Goal: Contribute content: Contribute content

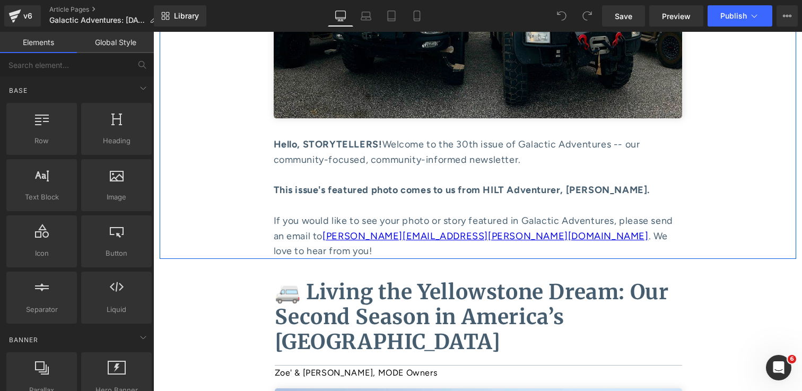
scroll to position [393, 0]
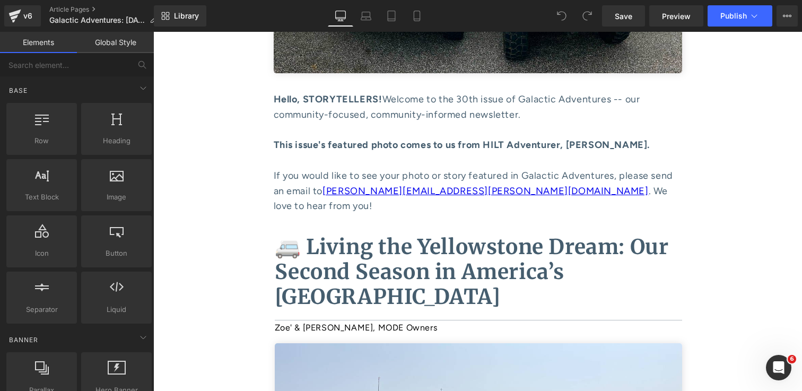
click at [407, 275] on b "🚐 Living the Yellowstone Dream: Our Second Season in America’s [GEOGRAPHIC_DATA]" at bounding box center [472, 272] width 394 height 76
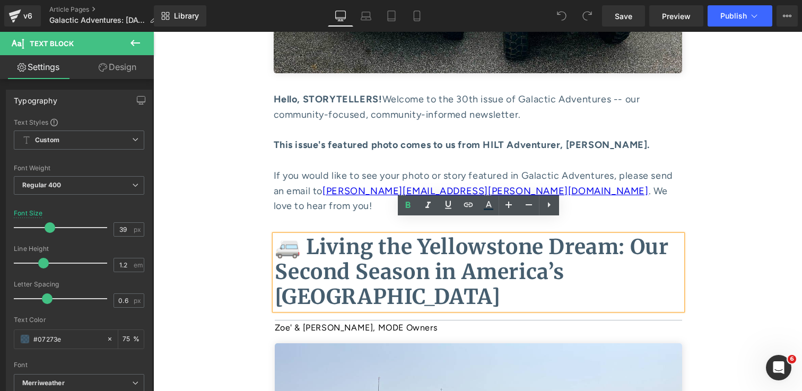
drag, startPoint x: 421, startPoint y: 282, endPoint x: 285, endPoint y: 239, distance: 143.1
click at [285, 239] on p "🚐 Living the Yellowstone Dream: Our Second Season in America’s [GEOGRAPHIC_DATA]" at bounding box center [478, 272] width 407 height 74
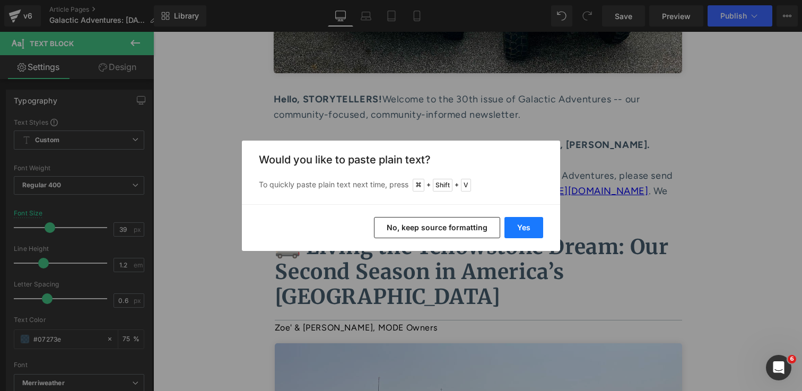
click at [528, 230] on button "Yes" at bounding box center [523, 227] width 39 height 21
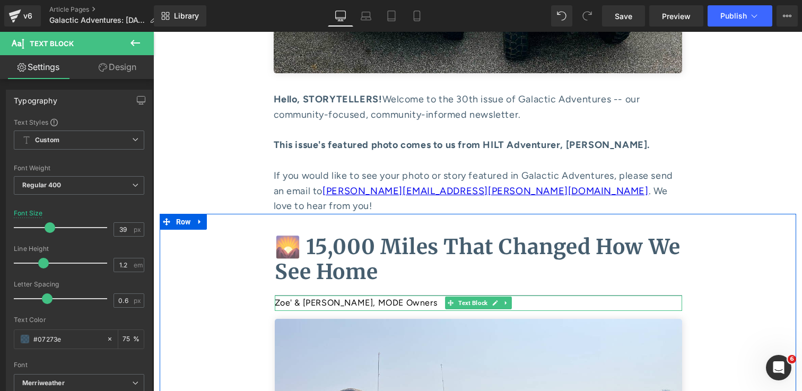
click at [356, 295] on p "Zoe' & [PERSON_NAME], MODE Owners" at bounding box center [478, 302] width 407 height 15
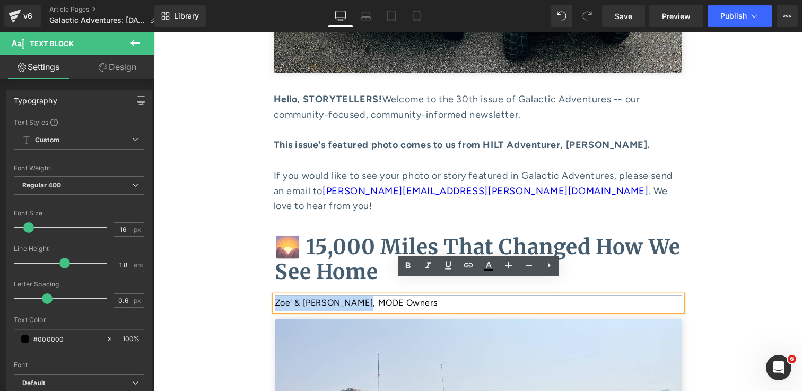
drag, startPoint x: 360, startPoint y: 289, endPoint x: 276, endPoint y: 287, distance: 84.3
click at [276, 295] on p "Zoe' & [PERSON_NAME], MODE Owners" at bounding box center [478, 302] width 407 height 15
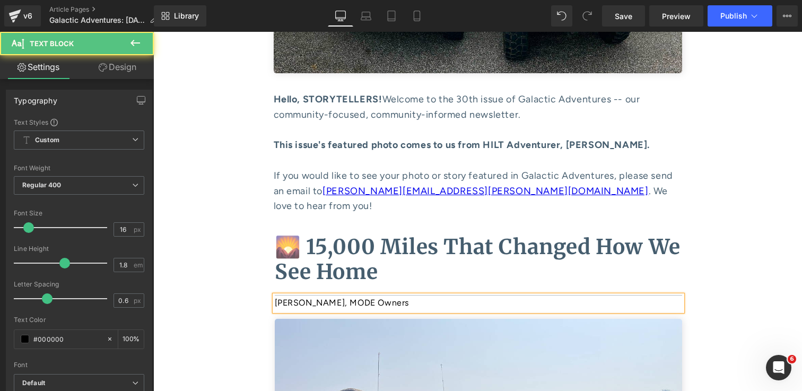
click at [386, 295] on p "[PERSON_NAME], MODE Owners" at bounding box center [478, 302] width 407 height 15
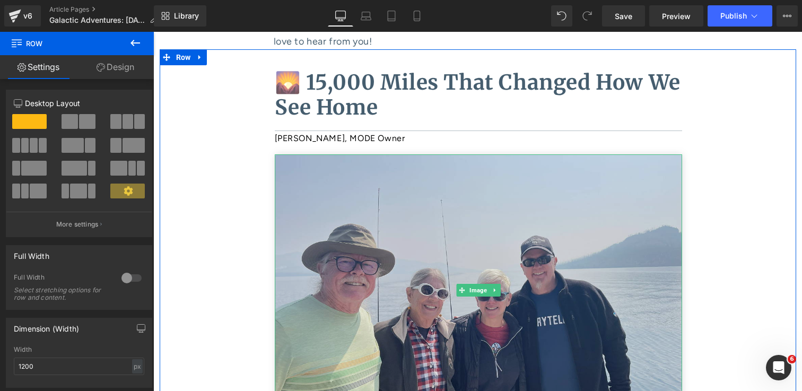
scroll to position [624, 0]
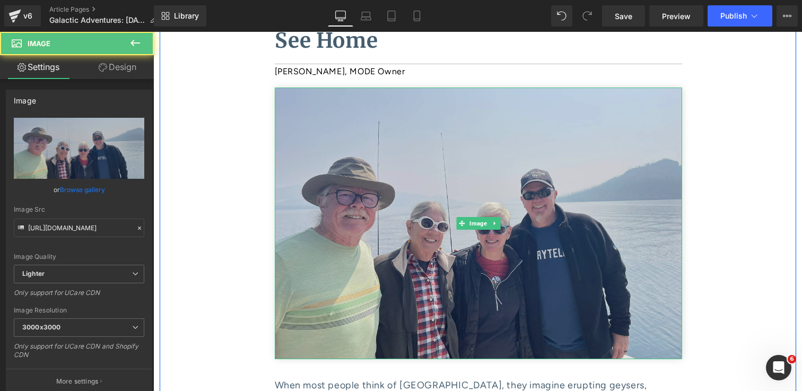
click at [448, 168] on img at bounding box center [478, 224] width 407 height 272
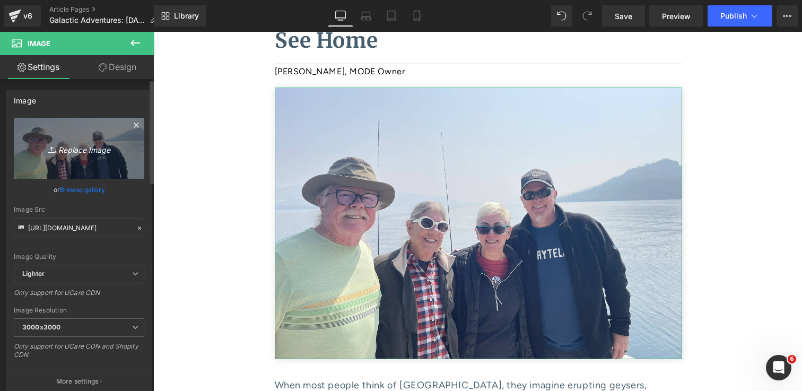
click at [88, 154] on icon "Replace Image" at bounding box center [79, 148] width 85 height 13
type input "C:\fakepath\IMG_2961 1.jpg"
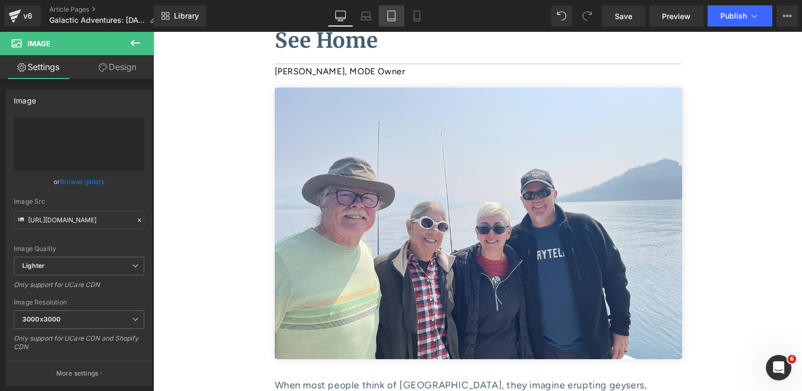
type input "[URL][DOMAIN_NAME]"
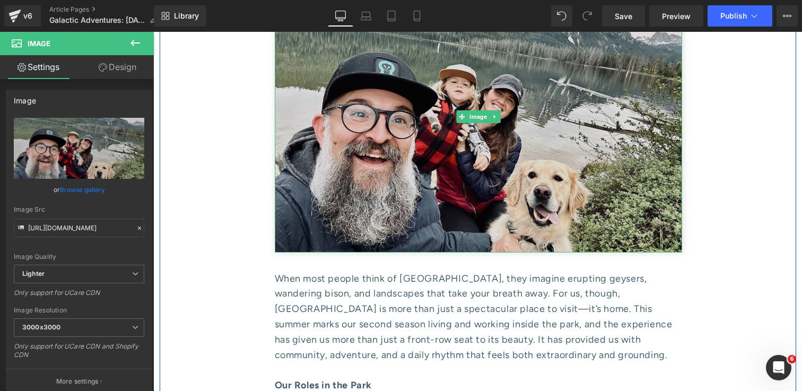
scroll to position [746, 0]
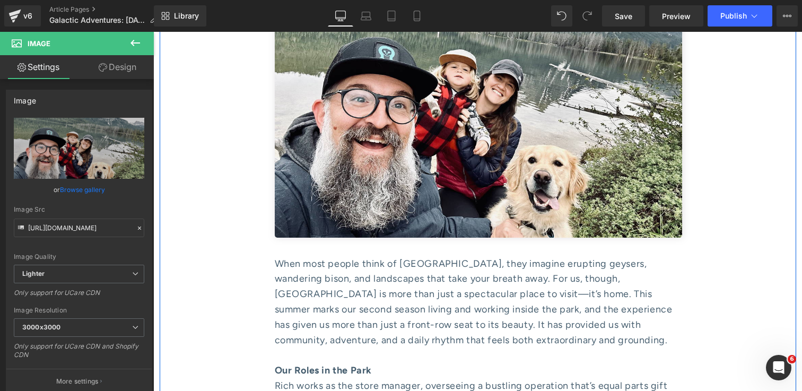
click at [387, 269] on div "When most people think of [GEOGRAPHIC_DATA], they imagine erupting geysers, wan…" at bounding box center [478, 309] width 407 height 107
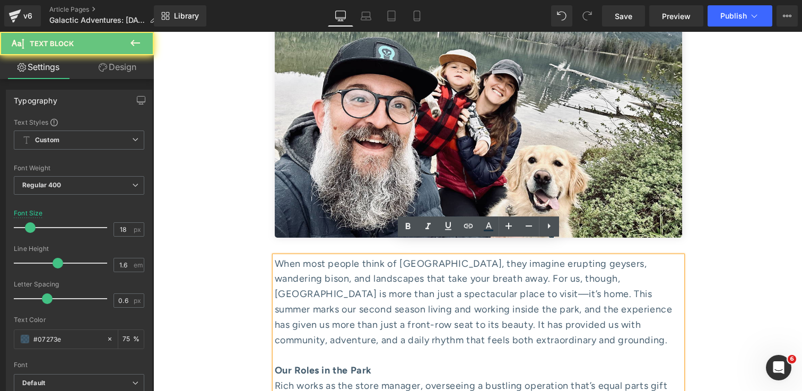
click at [386, 278] on div "When most people think of [GEOGRAPHIC_DATA], they imagine erupting geysers, wan…" at bounding box center [478, 309] width 407 height 107
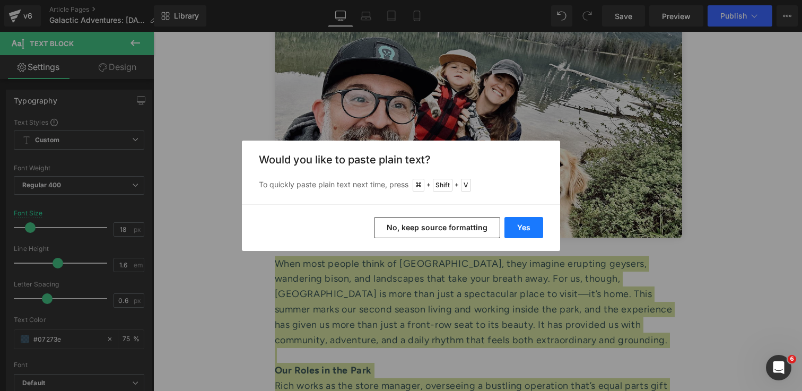
click at [514, 230] on button "Yes" at bounding box center [523, 227] width 39 height 21
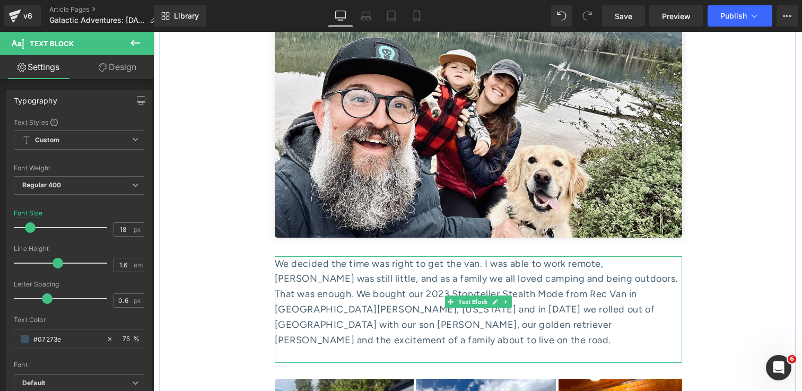
click at [415, 347] on div at bounding box center [478, 354] width 407 height 15
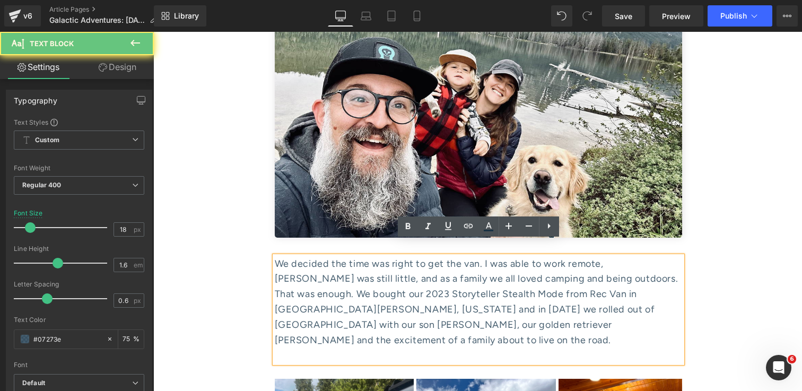
click at [415, 347] on div at bounding box center [478, 354] width 407 height 15
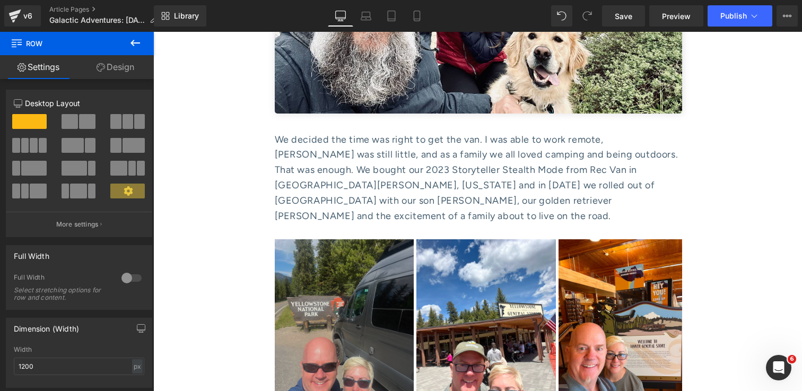
scroll to position [867, 0]
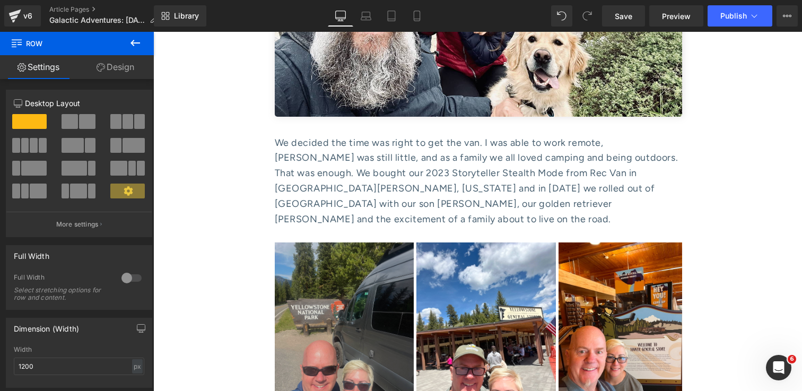
click at [372, 268] on img at bounding box center [344, 335] width 139 height 186
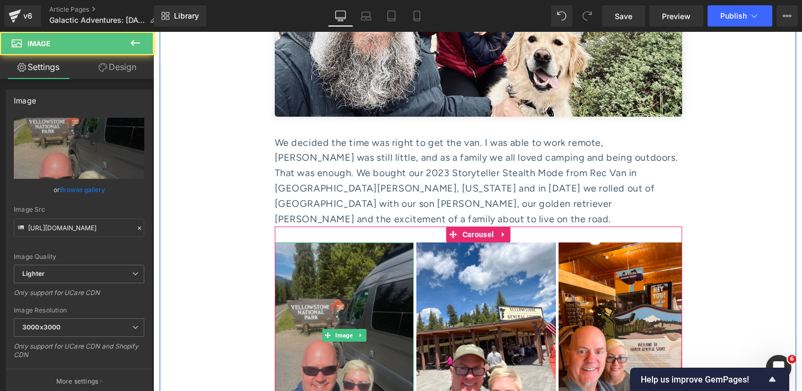
click at [379, 278] on img at bounding box center [344, 335] width 139 height 186
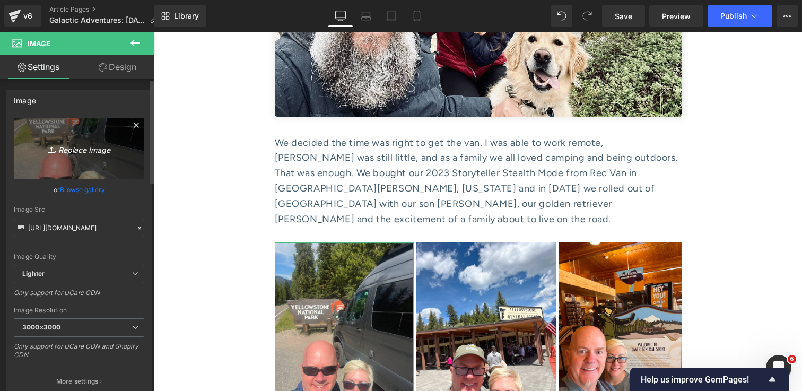
click at [72, 148] on icon "Replace Image" at bounding box center [79, 148] width 85 height 13
type input "C:\fakepath\IMG_2300 1.jpg"
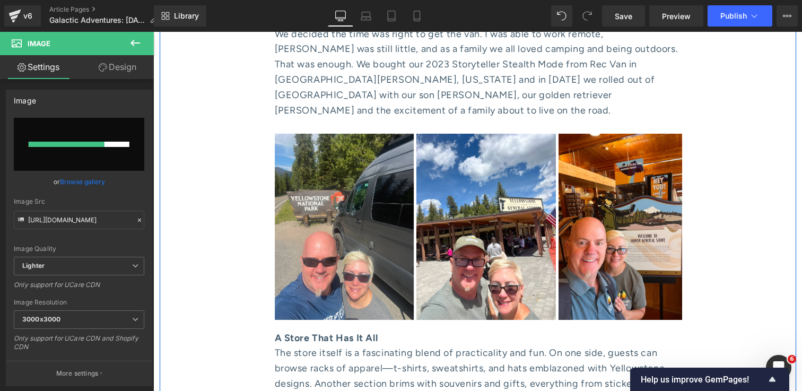
scroll to position [981, 0]
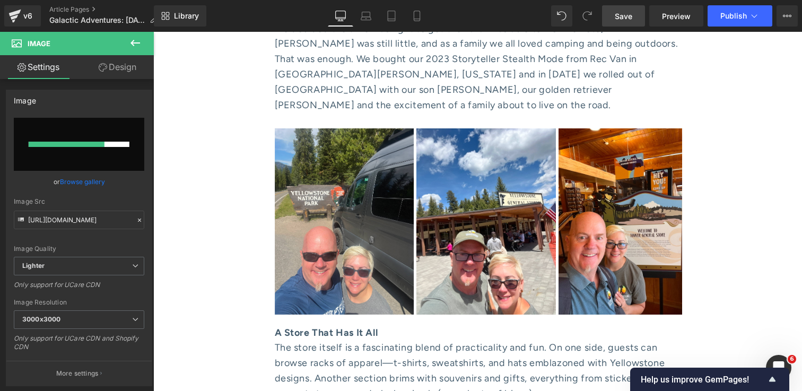
click at [613, 14] on link "Save" at bounding box center [623, 15] width 43 height 21
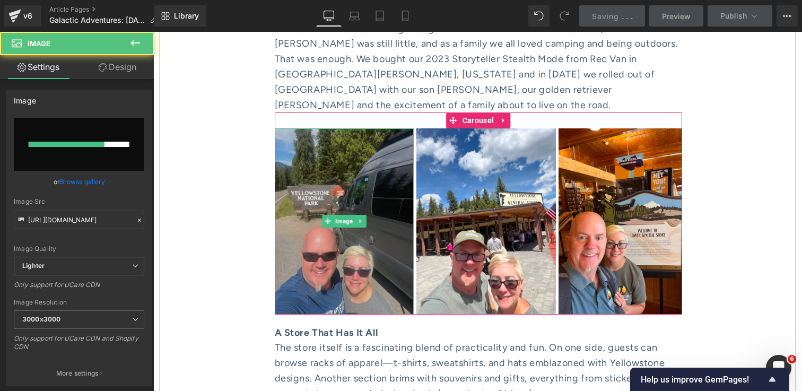
click at [371, 128] on img at bounding box center [344, 221] width 139 height 186
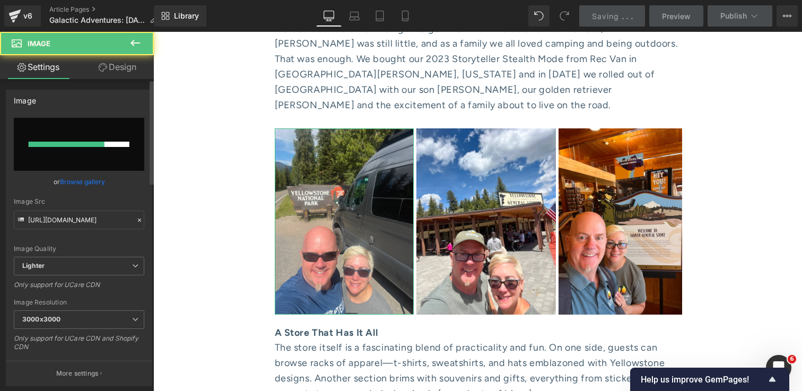
click at [67, 181] on link "Browse gallery" at bounding box center [82, 181] width 45 height 19
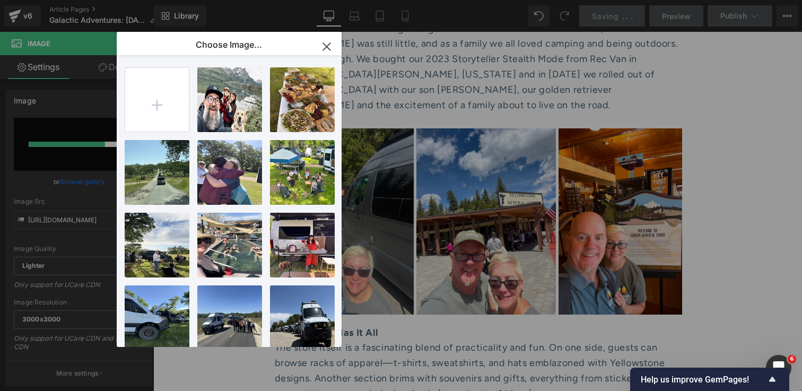
click at [331, 41] on icon "button" at bounding box center [326, 46] width 17 height 17
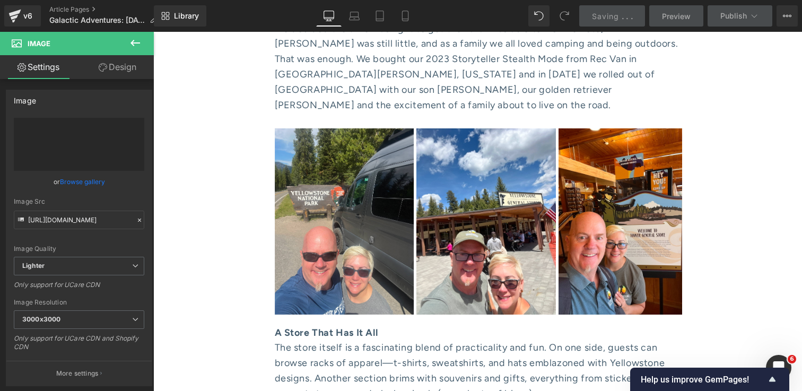
type input "[URL][DOMAIN_NAME]"
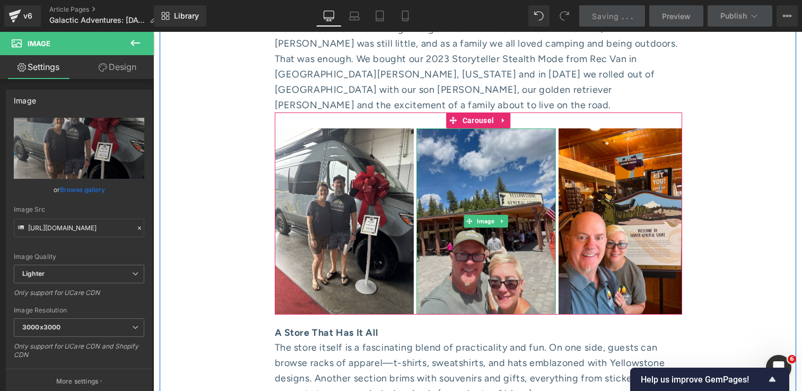
click at [482, 238] on img at bounding box center [485, 221] width 139 height 186
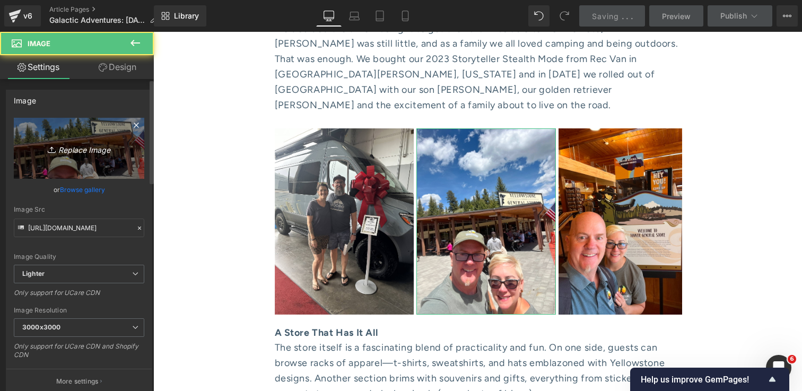
click at [97, 147] on icon "Replace Image" at bounding box center [79, 148] width 85 height 13
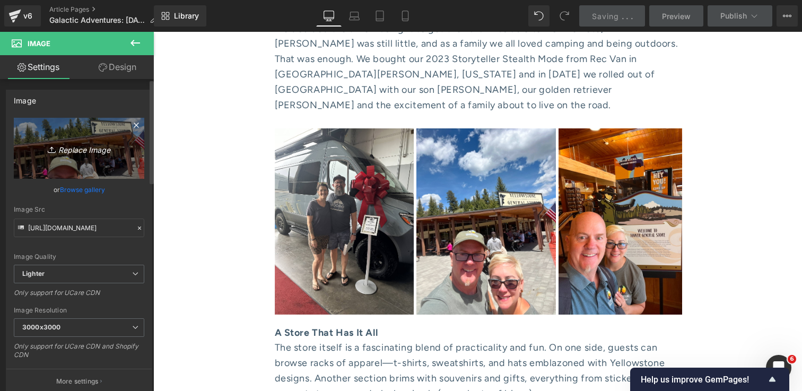
type input "C:\fakepath\IMG_2309 1.jpg"
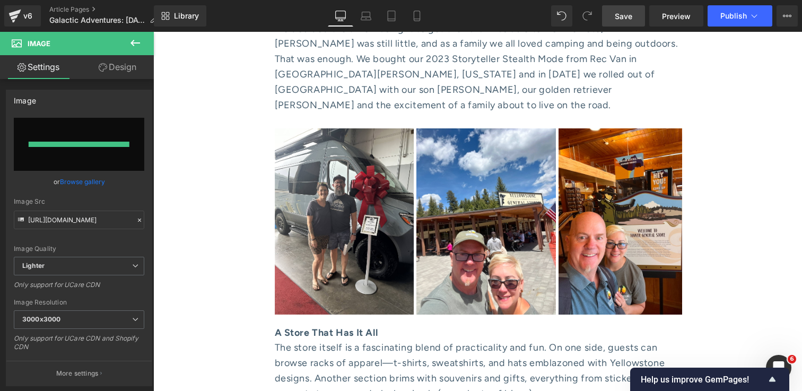
type input "[URL][DOMAIN_NAME]"
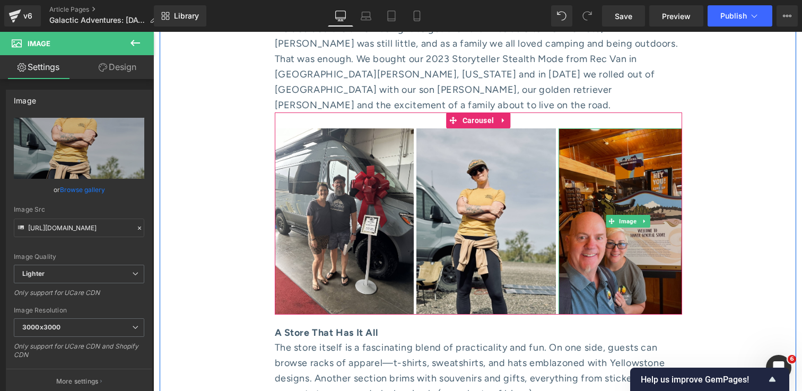
click at [640, 171] on img at bounding box center [627, 221] width 139 height 186
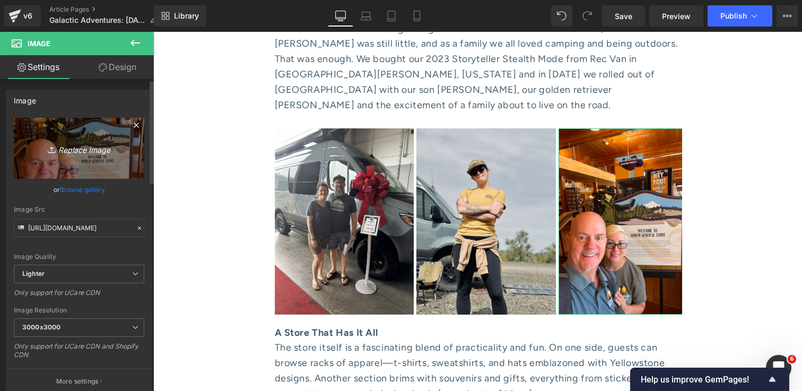
click at [92, 148] on icon "Replace Image" at bounding box center [79, 148] width 85 height 13
type input "C:\fakepath\IMG_2715 1.jpg"
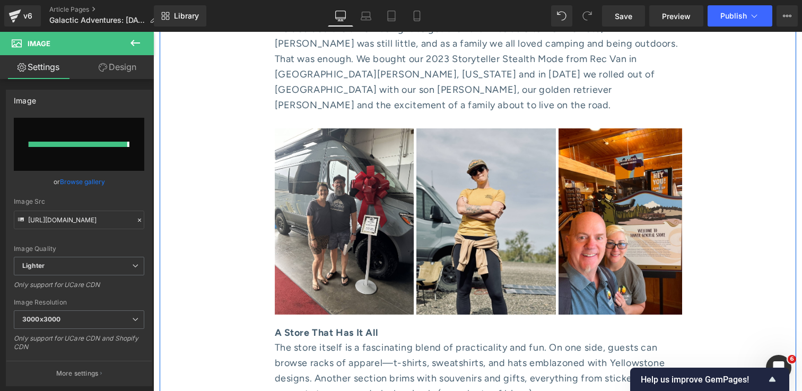
type input "[URL][DOMAIN_NAME]"
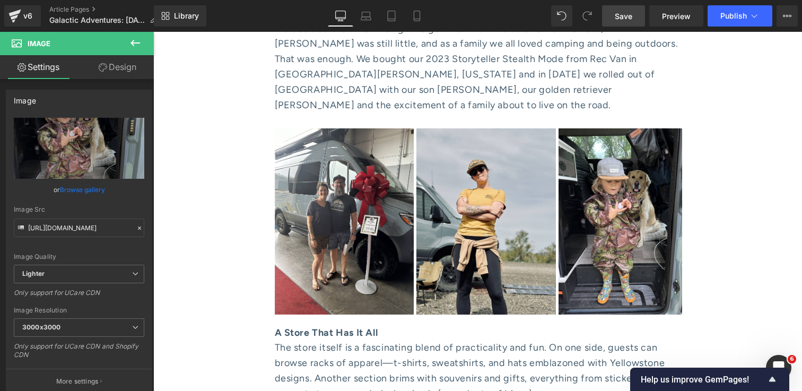
click at [621, 22] on link "Save" at bounding box center [623, 15] width 43 height 21
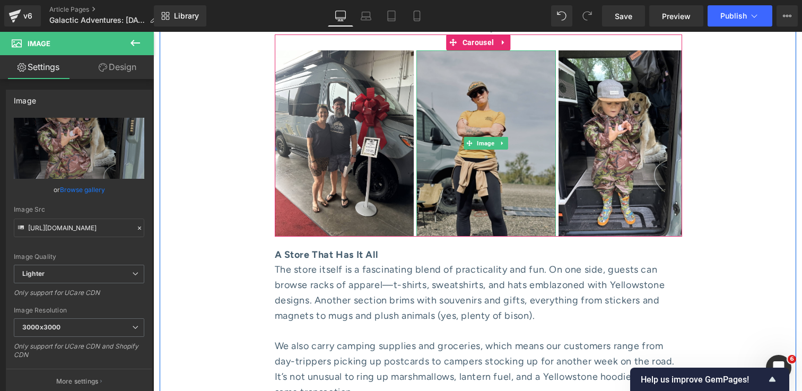
scroll to position [1063, 0]
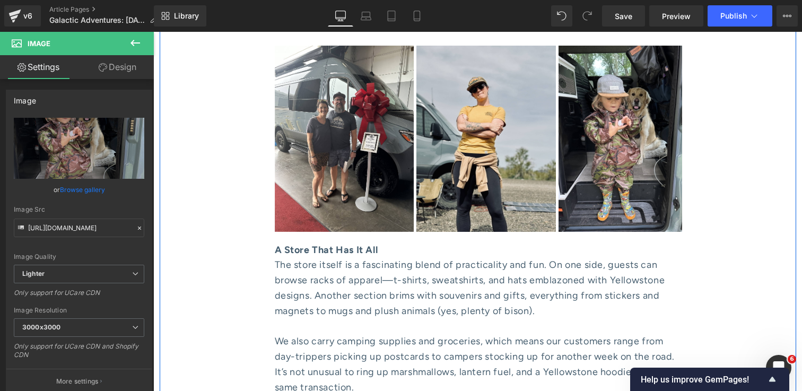
click at [390, 257] on div "The store itself is a fascinating blend of practicality and fun. On one side, g…" at bounding box center [478, 295] width 407 height 76
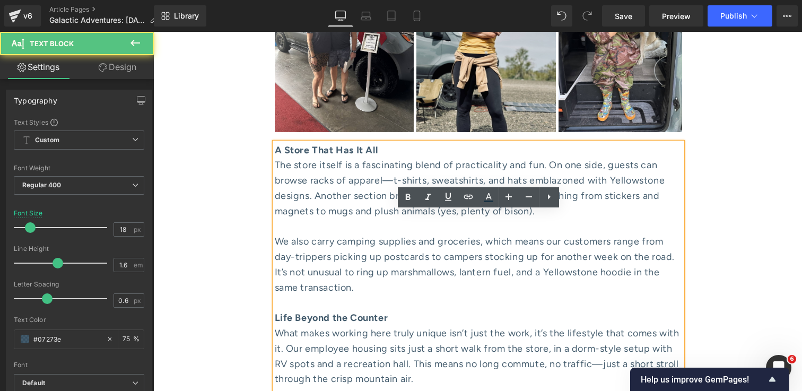
scroll to position [1203, 0]
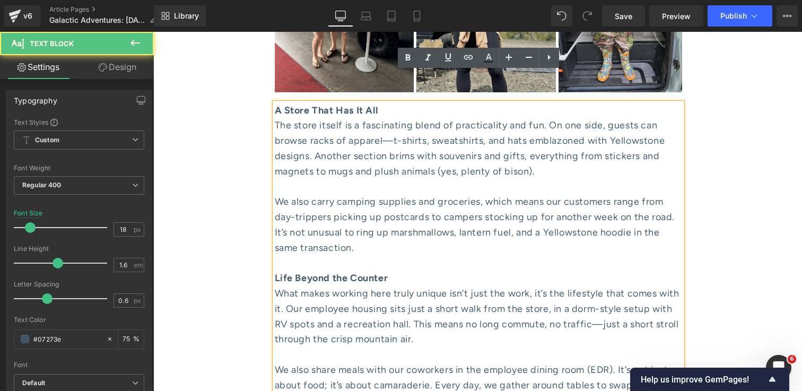
click at [390, 238] on div "We also carry camping supplies and groceries, which means our customers range f…" at bounding box center [478, 232] width 407 height 76
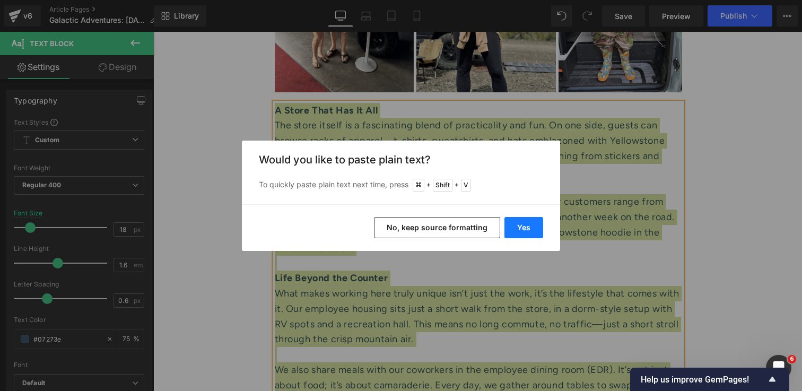
click at [524, 230] on button "Yes" at bounding box center [523, 227] width 39 height 21
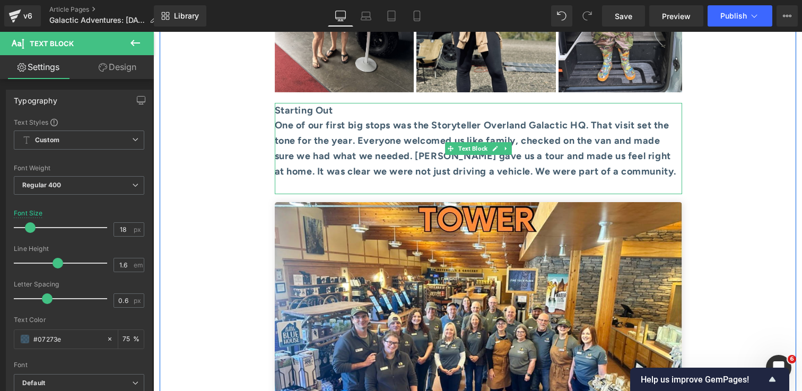
click at [541, 145] on strong "One of our first big stops was the Storyteller Overland Galactic HQ. That visit…" at bounding box center [476, 147] width 402 height 57
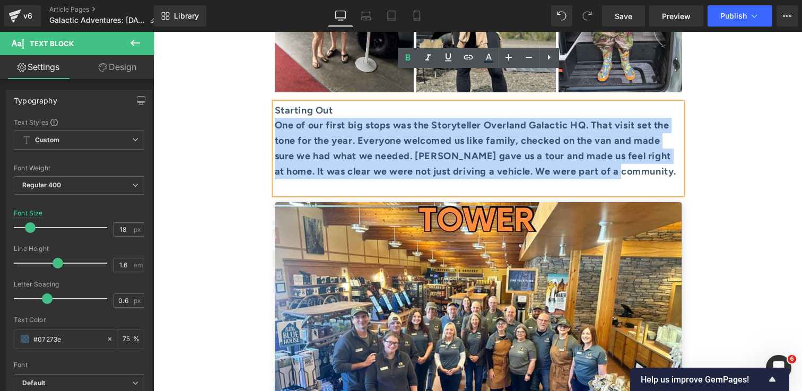
drag, startPoint x: 679, startPoint y: 142, endPoint x: 275, endPoint y: 92, distance: 407.2
click at [275, 118] on div "One of our first big stops was the Storyteller Overland Galactic HQ. That visit…" at bounding box center [478, 148] width 407 height 61
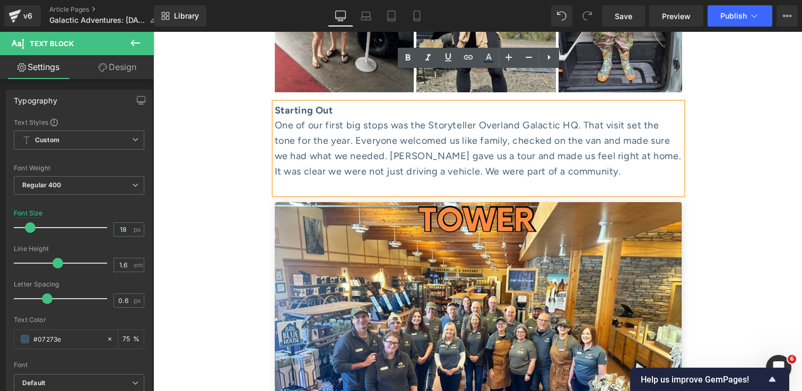
click at [515, 179] on div at bounding box center [478, 186] width 407 height 15
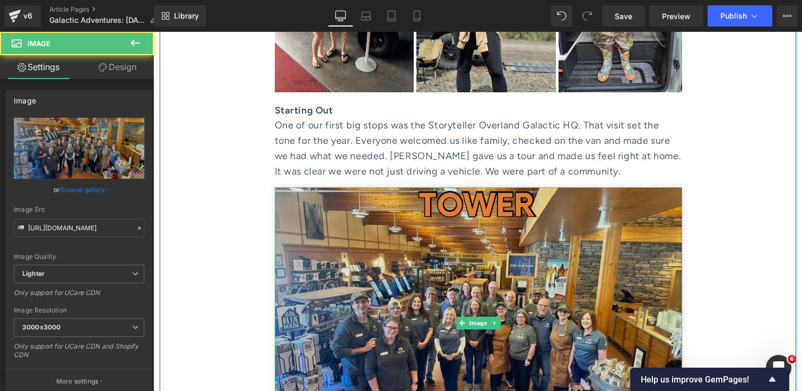
click at [513, 226] on img at bounding box center [478, 323] width 407 height 272
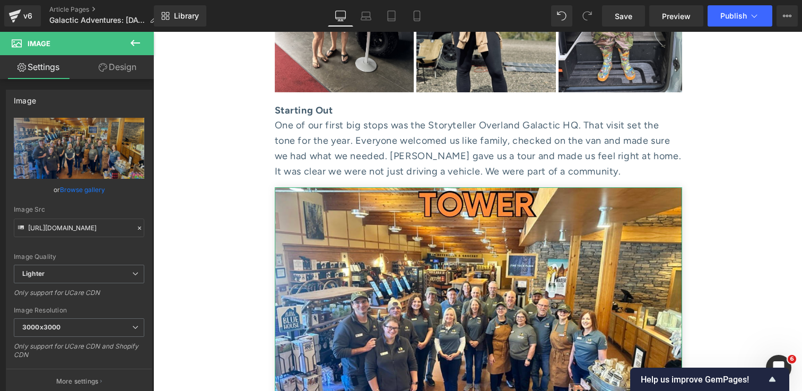
click at [122, 73] on link "Design" at bounding box center [117, 67] width 77 height 24
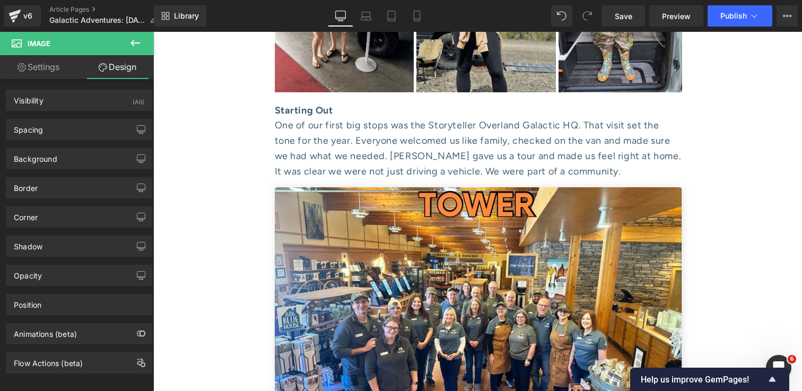
click at [132, 49] on icon at bounding box center [135, 43] width 13 height 13
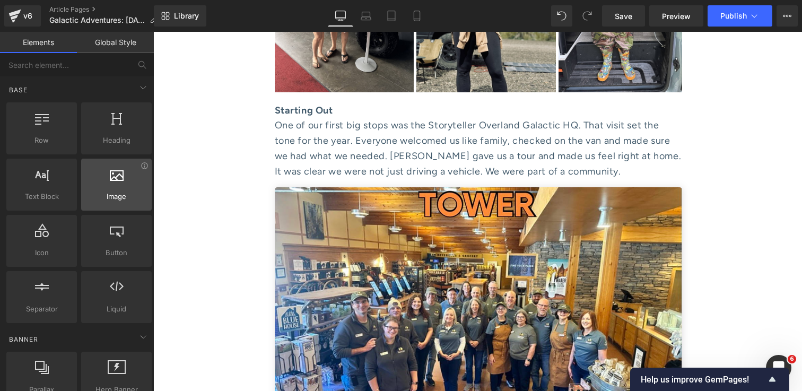
scroll to position [0, 0]
click at [121, 192] on span "Image" at bounding box center [116, 196] width 64 height 11
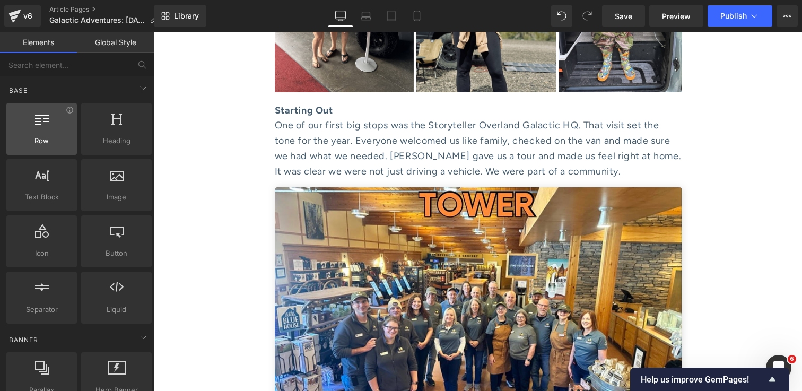
click at [44, 152] on div "Row rows, columns, layouts, div" at bounding box center [41, 129] width 71 height 52
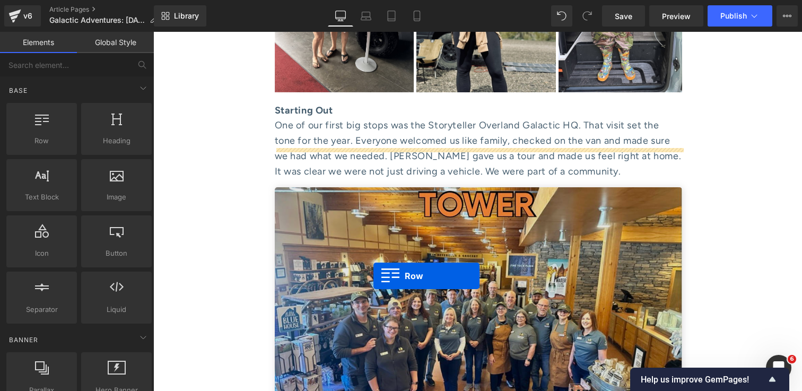
drag, startPoint x: 197, startPoint y: 176, endPoint x: 373, endPoint y: 276, distance: 203.1
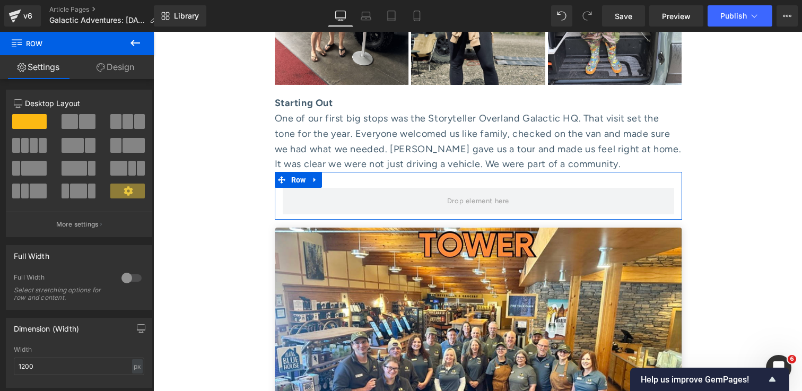
click at [31, 171] on span at bounding box center [33, 168] width 25 height 15
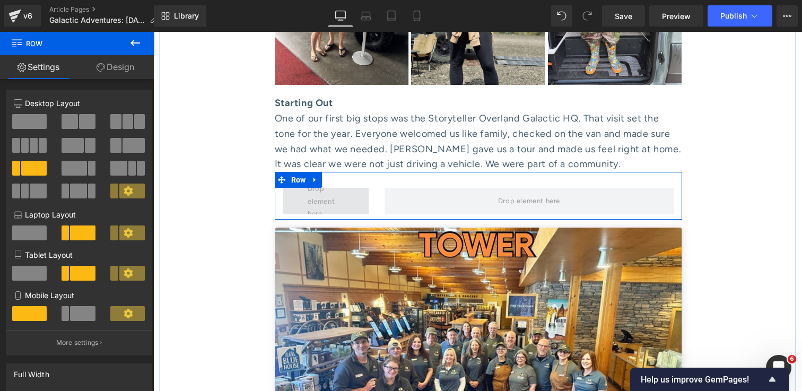
drag, startPoint x: 185, startPoint y: 203, endPoint x: 368, endPoint y: 163, distance: 187.2
click at [338, 180] on span at bounding box center [325, 201] width 43 height 42
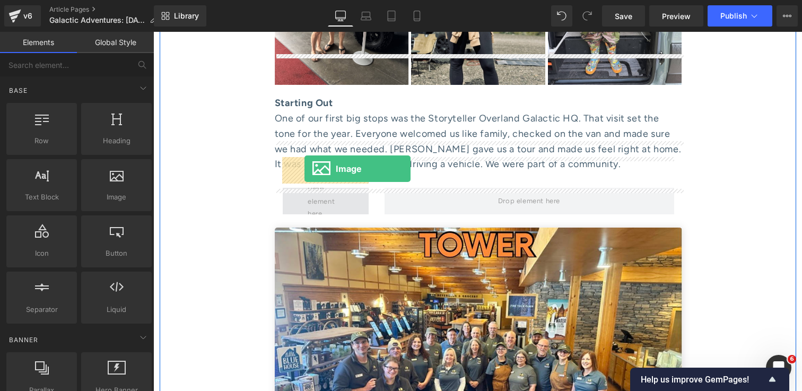
drag, startPoint x: 268, startPoint y: 220, endPoint x: 304, endPoint y: 169, distance: 62.4
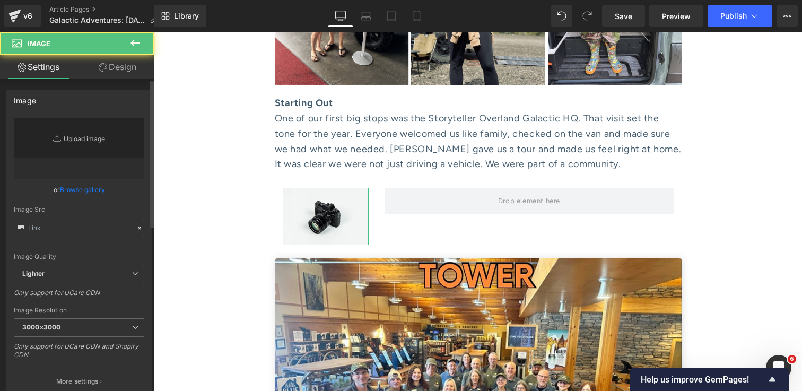
type input "//[DOMAIN_NAME][URL]"
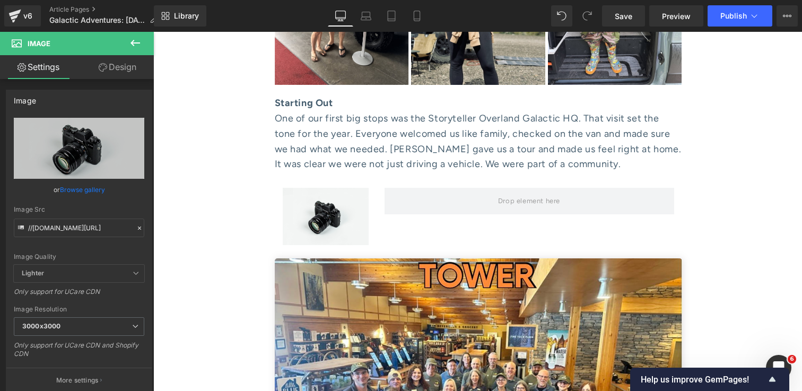
click at [139, 42] on icon at bounding box center [135, 43] width 13 height 13
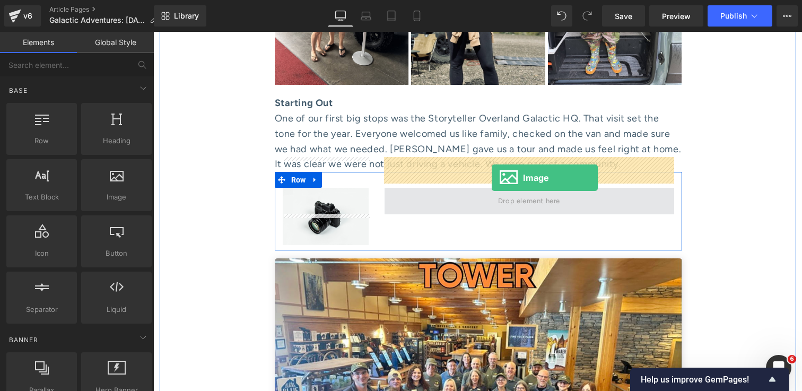
drag, startPoint x: 270, startPoint y: 210, endPoint x: 492, endPoint y: 178, distance: 223.5
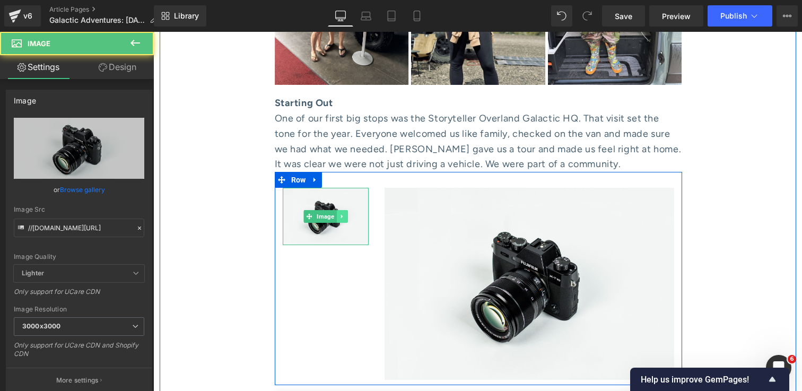
click at [339, 210] on link at bounding box center [341, 216] width 11 height 13
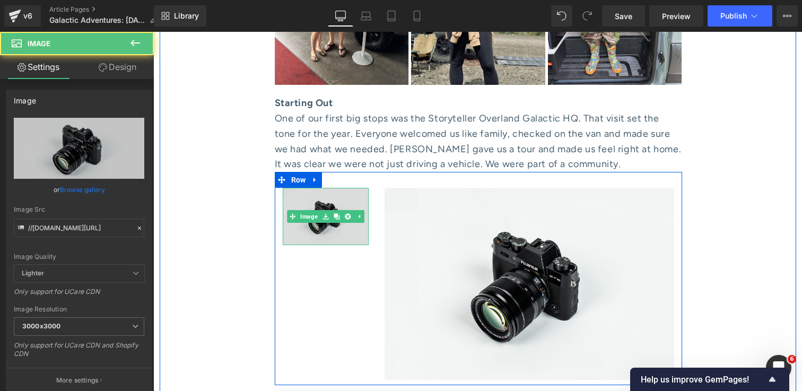
click at [335, 203] on img at bounding box center [326, 216] width 86 height 57
click at [334, 188] on img at bounding box center [326, 216] width 86 height 57
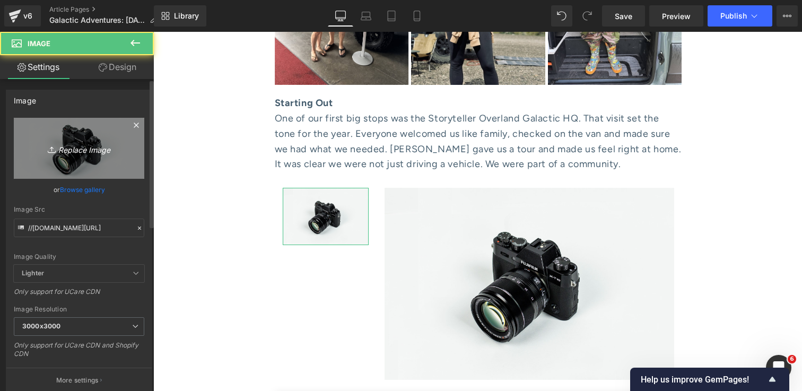
click at [101, 147] on icon "Replace Image" at bounding box center [79, 148] width 85 height 13
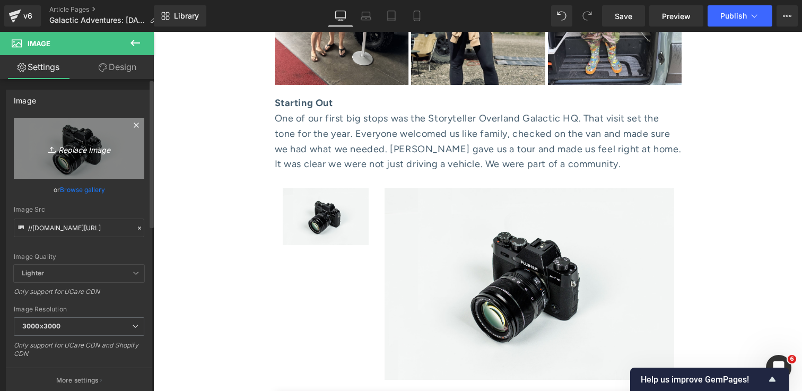
type input "C:\fakepath\IMG_2682 1.jpg"
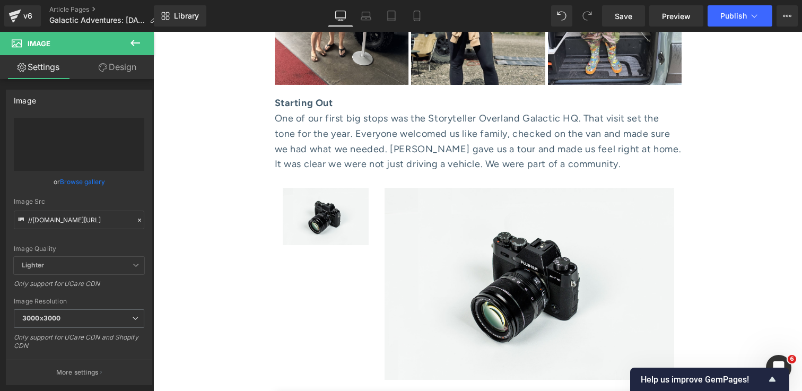
type input "[URL][DOMAIN_NAME]"
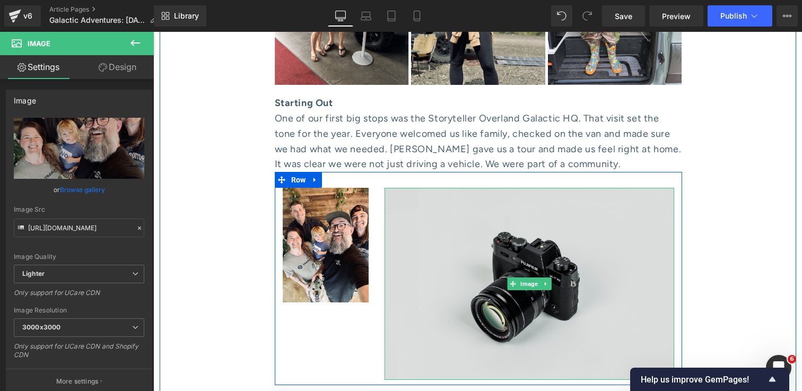
click at [528, 205] on img at bounding box center [529, 284] width 290 height 192
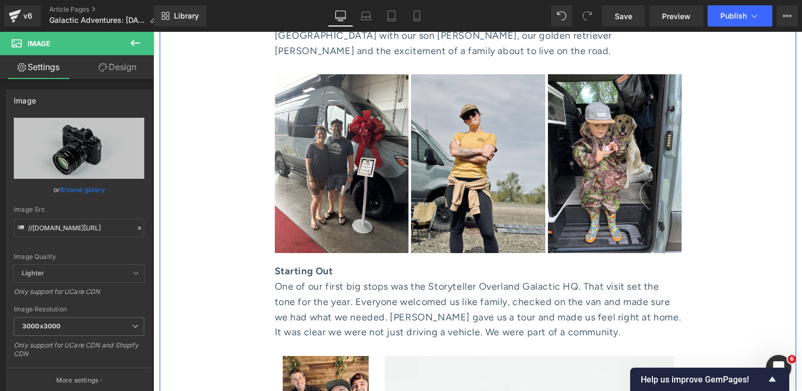
scroll to position [1033, 0]
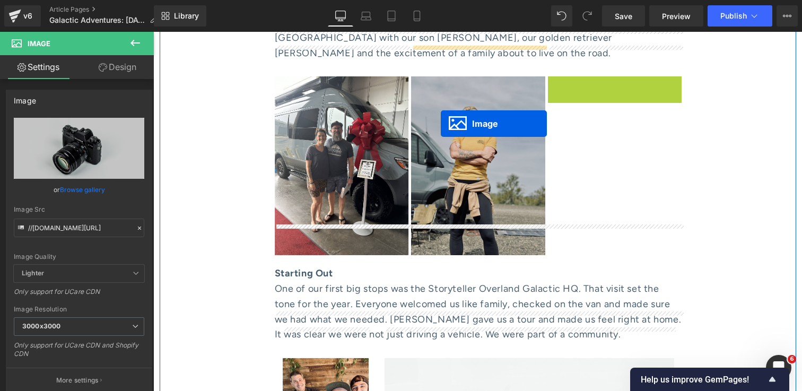
drag, startPoint x: 600, startPoint y: 136, endPoint x: 441, endPoint y: 124, distance: 160.1
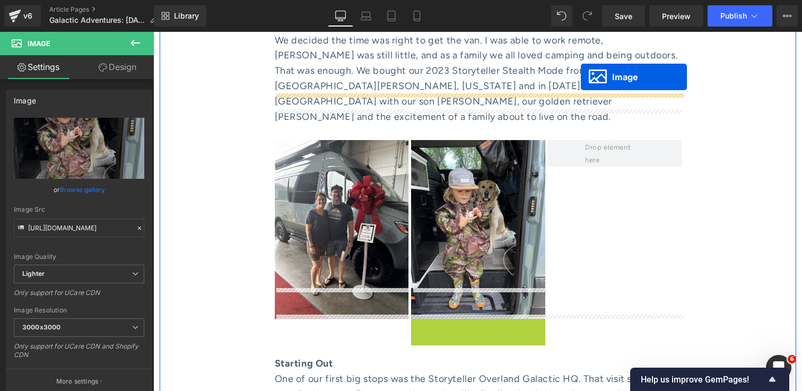
scroll to position [916, 0]
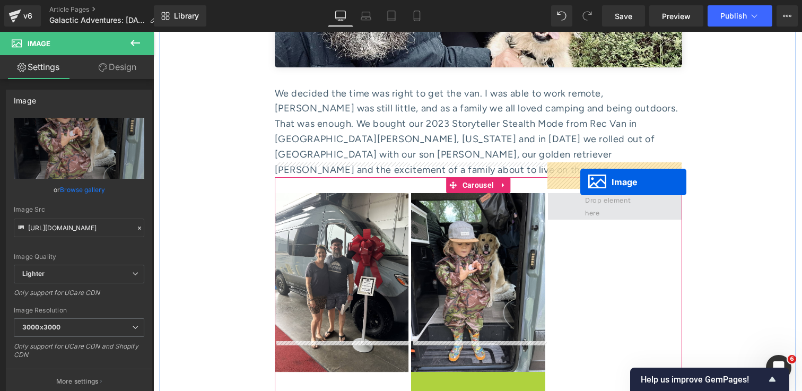
drag, startPoint x: 461, startPoint y: 311, endPoint x: 580, endPoint y: 182, distance: 175.7
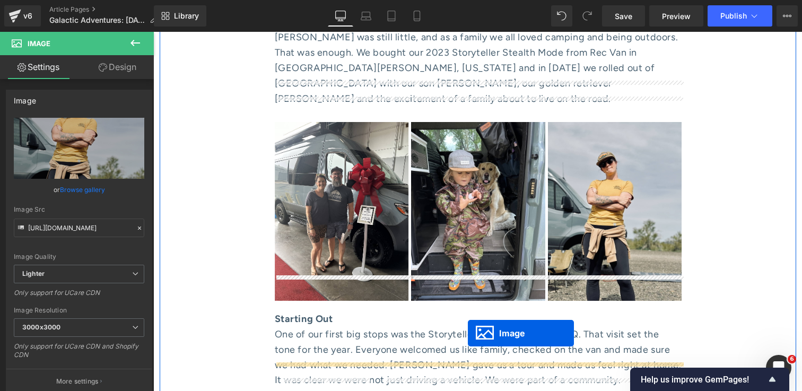
scroll to position [982, 0]
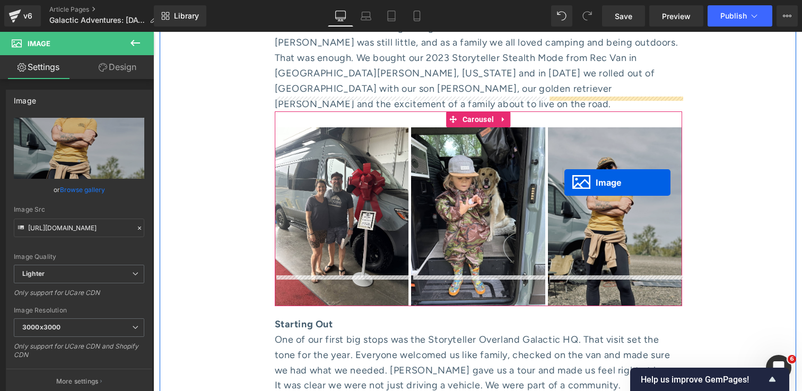
drag, startPoint x: 293, startPoint y: 267, endPoint x: 564, endPoint y: 182, distance: 283.8
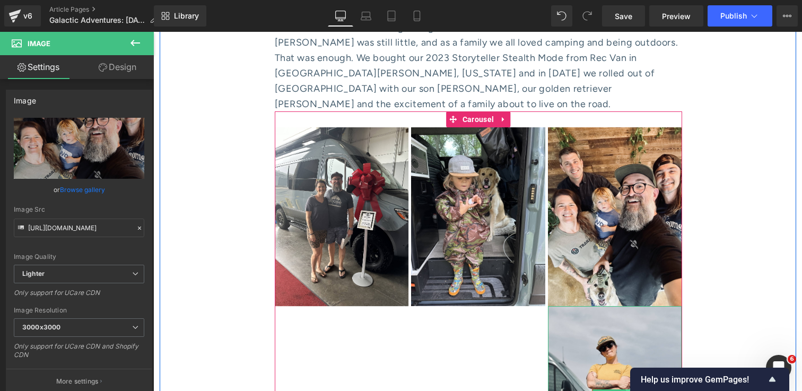
click at [628, 389] on link at bounding box center [631, 395] width 11 height 13
click at [635, 390] on icon at bounding box center [637, 395] width 6 height 6
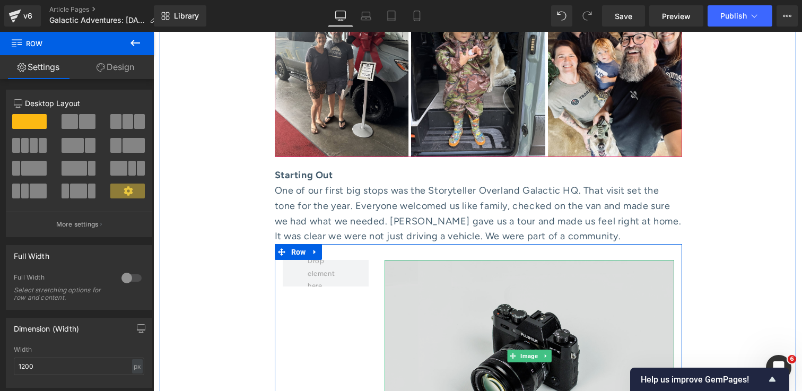
scroll to position [1164, 0]
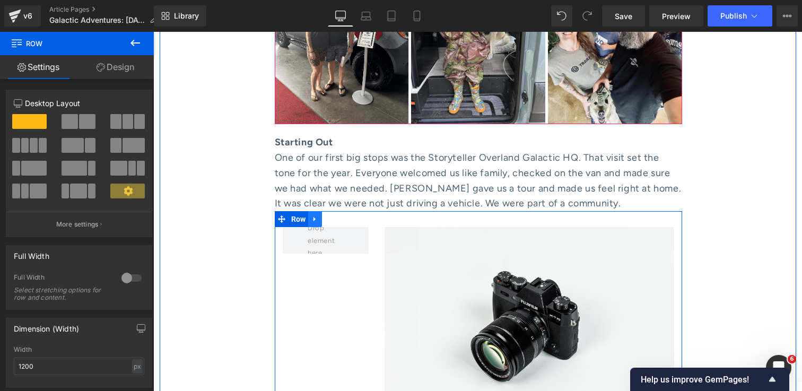
click at [317, 215] on icon at bounding box center [314, 219] width 7 height 8
click at [341, 215] on icon at bounding box center [342, 218] width 7 height 7
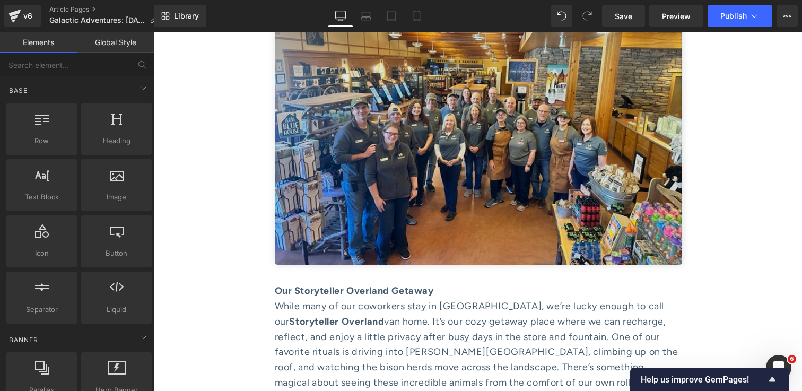
scroll to position [1435, 0]
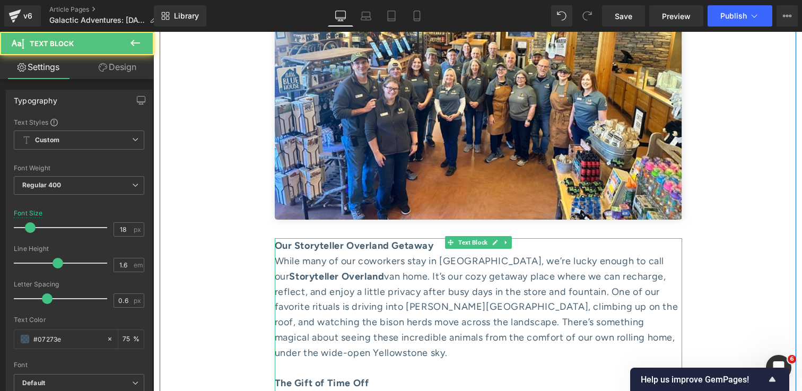
click at [426, 281] on div "While many of our coworkers stay in [GEOGRAPHIC_DATA], we’re lucky enough to ca…" at bounding box center [478, 314] width 407 height 122
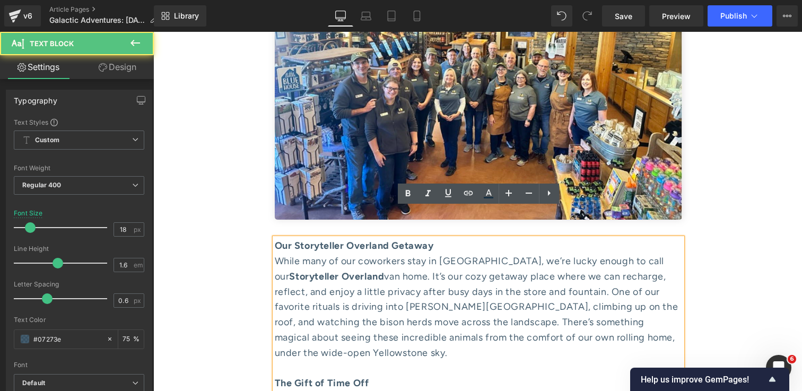
click at [412, 272] on div "While many of our coworkers stay in [GEOGRAPHIC_DATA], we’re lucky enough to ca…" at bounding box center [478, 314] width 407 height 122
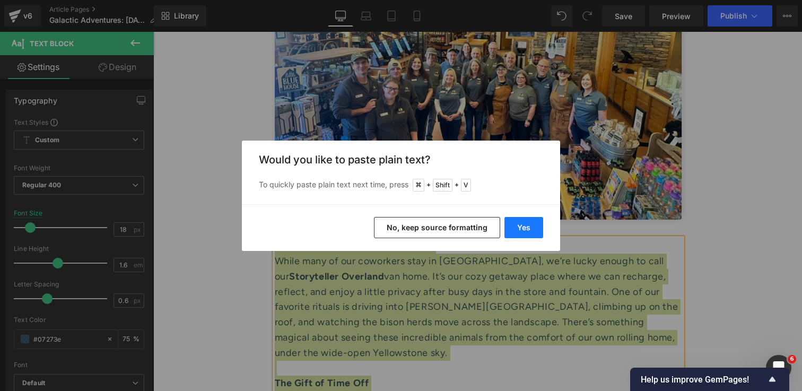
click at [517, 231] on button "Yes" at bounding box center [523, 227] width 39 height 21
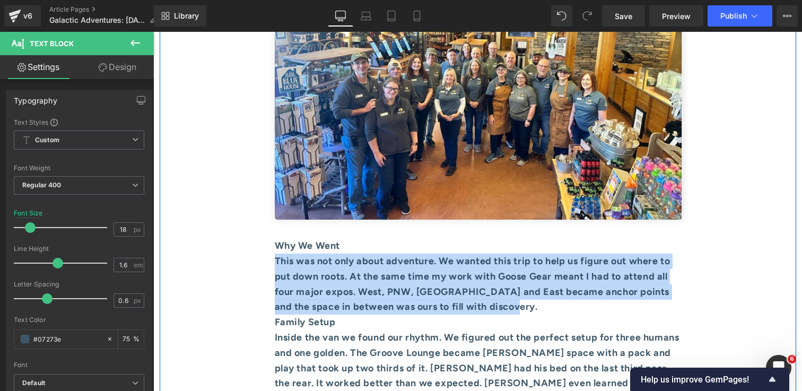
drag, startPoint x: 576, startPoint y: 272, endPoint x: 273, endPoint y: 233, distance: 305.8
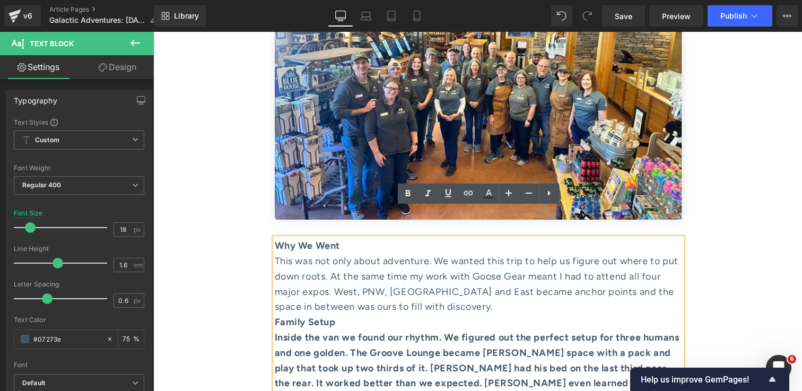
click at [488, 275] on div "This was not only about adventure. We wanted this trip to help us figure out wh…" at bounding box center [478, 283] width 407 height 61
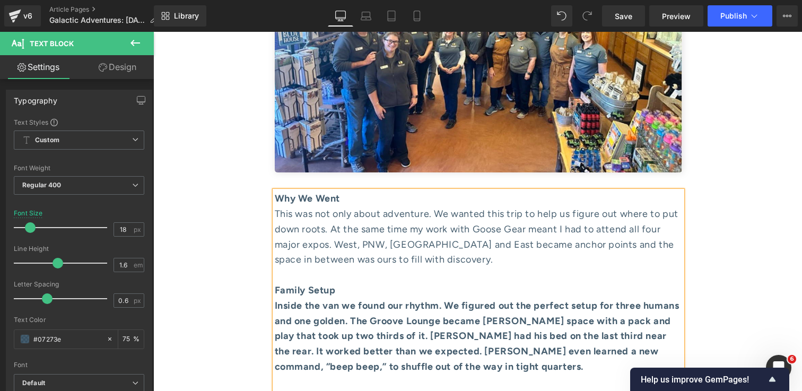
scroll to position [1496, 0]
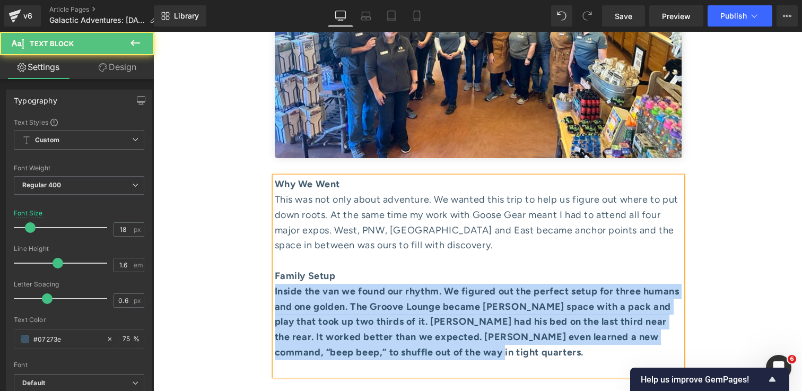
drag, startPoint x: 561, startPoint y: 326, endPoint x: 275, endPoint y: 262, distance: 293.5
click at [275, 284] on div "Inside the van we found our rhythm. We figured out the perfect setup for three …" at bounding box center [478, 322] width 407 height 76
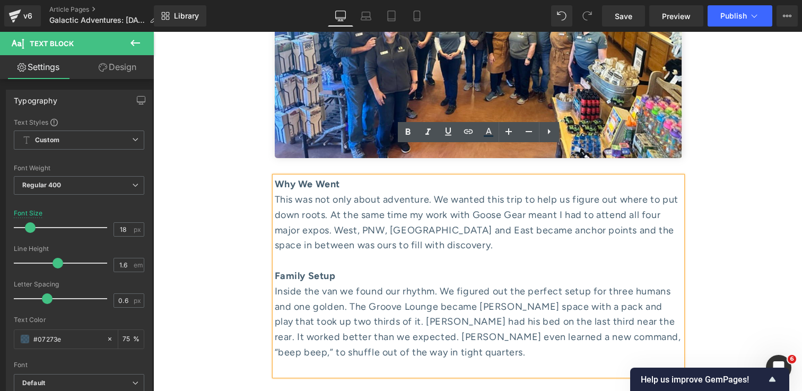
click at [356, 360] on div at bounding box center [478, 367] width 407 height 15
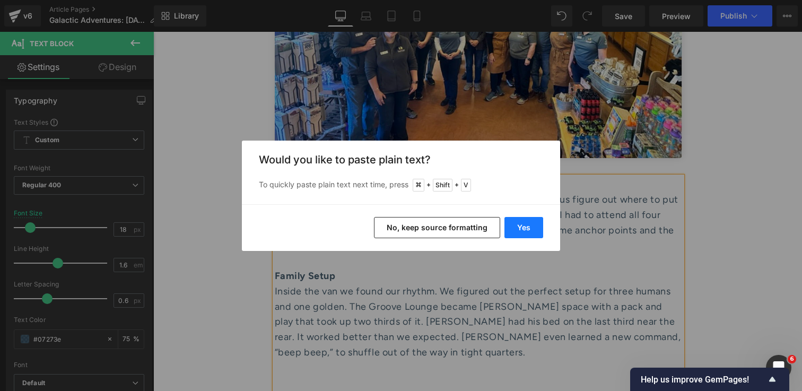
click at [527, 231] on button "Yes" at bounding box center [523, 227] width 39 height 21
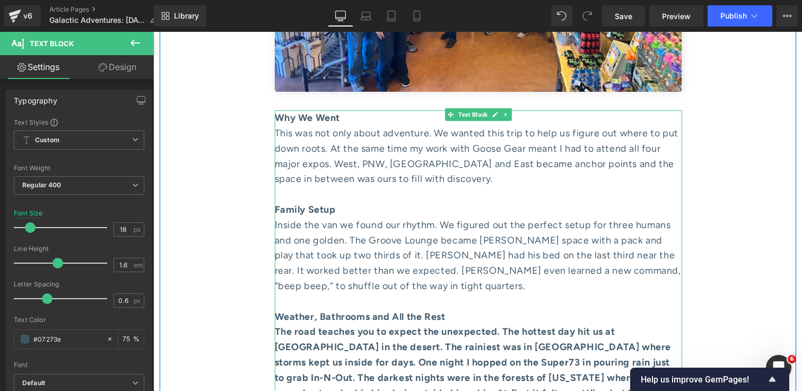
scroll to position [1662, 0]
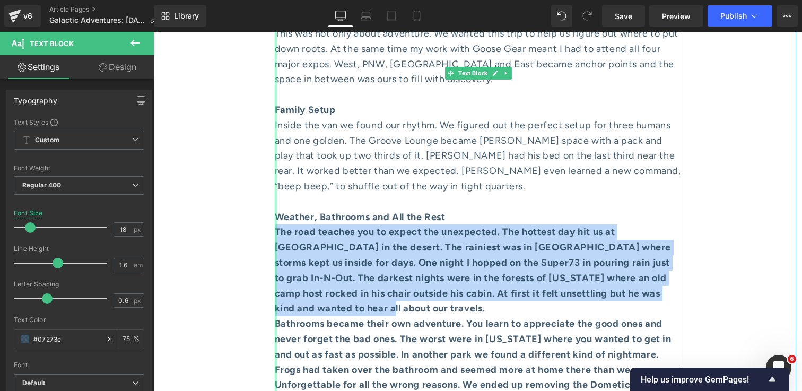
drag, startPoint x: 384, startPoint y: 278, endPoint x: 276, endPoint y: 203, distance: 131.9
click at [276, 203] on div "Why We Went This was not only about adventure. We wanted this trip to help us f…" at bounding box center [478, 217] width 407 height 413
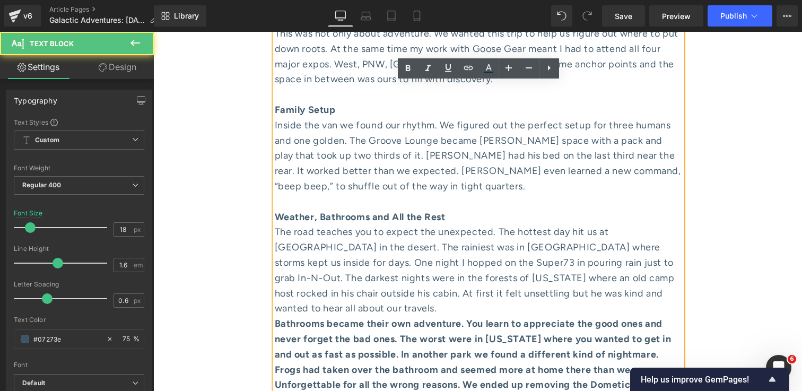
click at [652, 264] on div "The road teaches you to expect the unexpected. The hottest day hit us at [GEOGR…" at bounding box center [478, 270] width 407 height 92
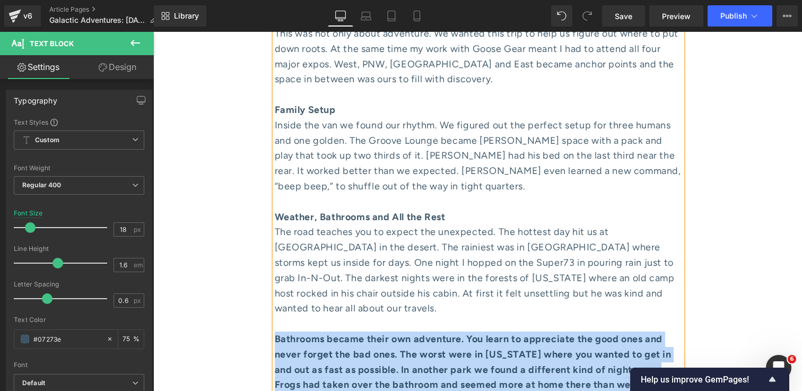
drag, startPoint x: 501, startPoint y: 369, endPoint x: 276, endPoint y: 298, distance: 236.3
click at [276, 331] on div "Bathrooms became their own adventure. You learn to appreciate the good ones and…" at bounding box center [478, 377] width 407 height 92
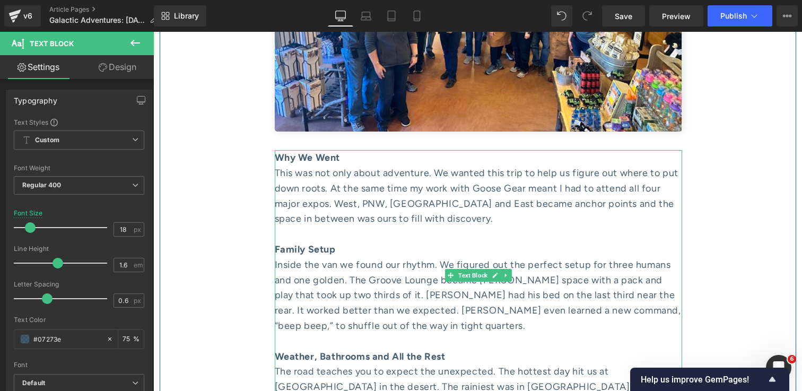
scroll to position [1519, 0]
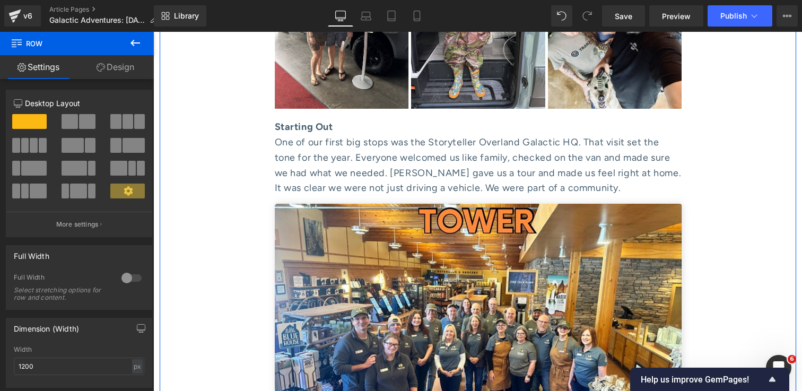
scroll to position [1175, 0]
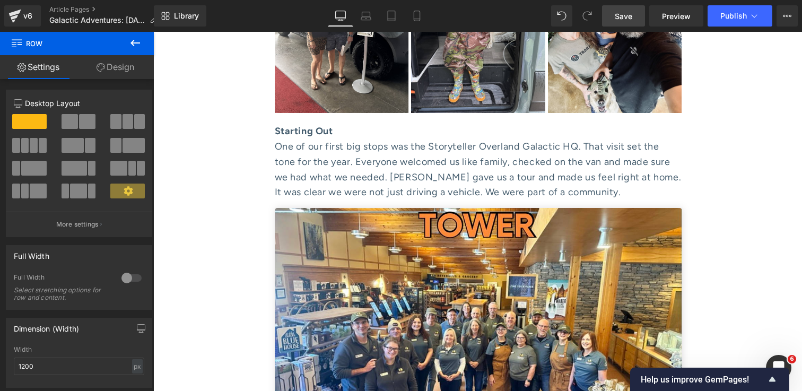
click at [609, 18] on link "Save" at bounding box center [623, 15] width 43 height 21
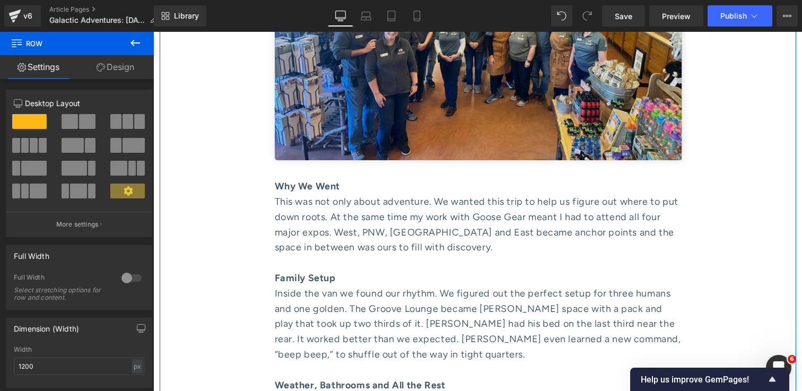
scroll to position [1489, 0]
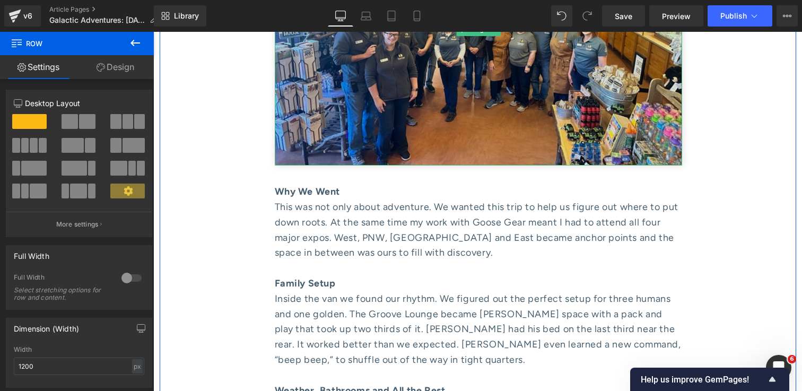
click at [496, 107] on img at bounding box center [478, 30] width 407 height 272
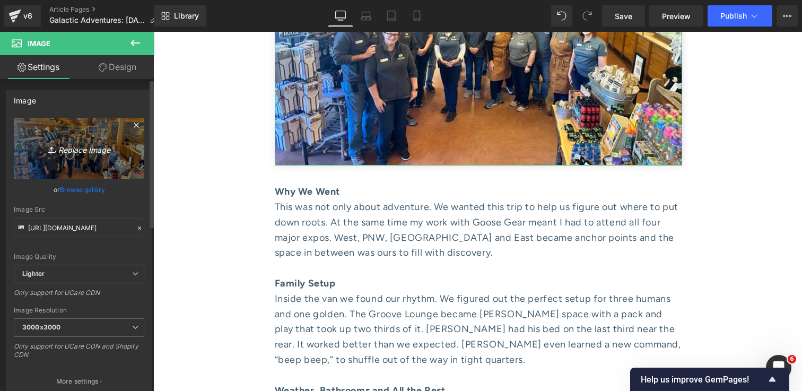
click at [72, 149] on icon "Replace Image" at bounding box center [79, 148] width 85 height 13
type input "C:\fakepath\IMG_2058 1.jpg"
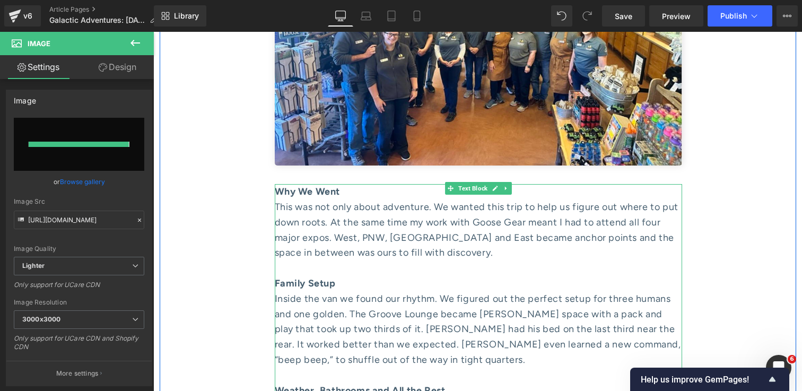
type input "[URL][DOMAIN_NAME]"
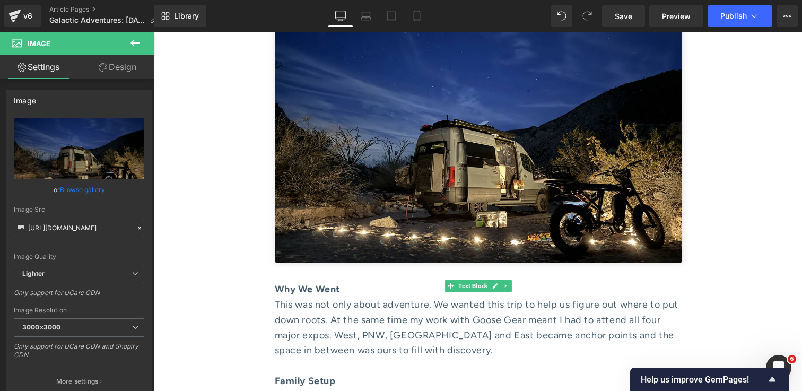
scroll to position [1338, 0]
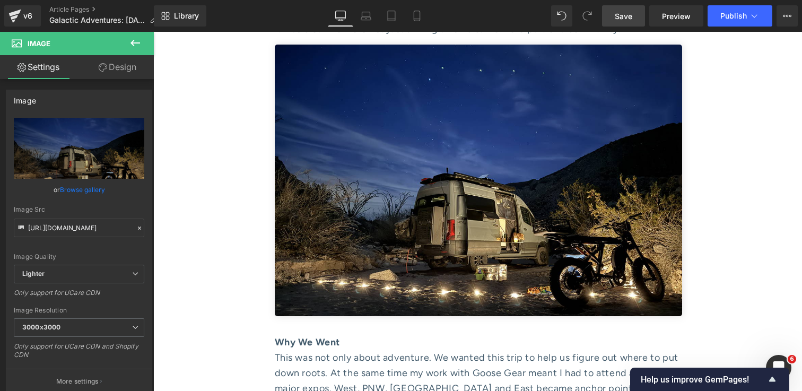
click at [614, 21] on link "Save" at bounding box center [623, 15] width 43 height 21
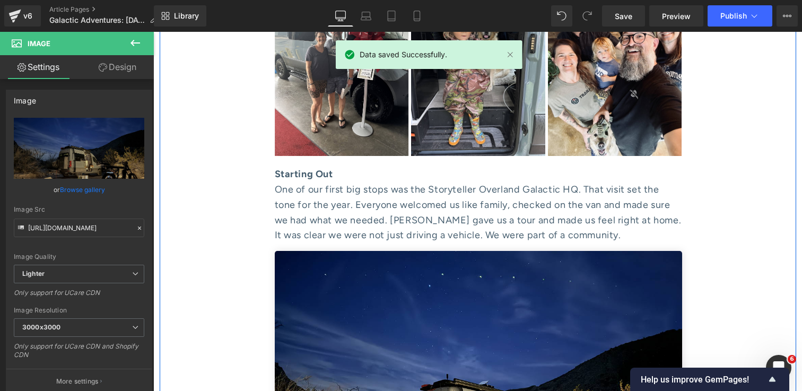
scroll to position [1119, 0]
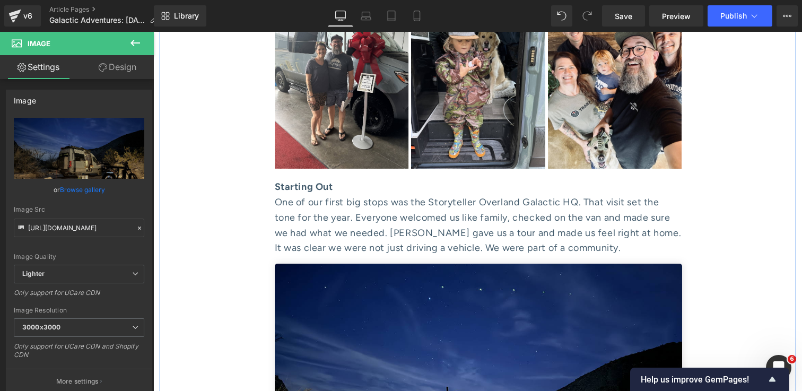
click at [417, 195] on div "One of our first big stops was the Storyteller Overland Galactic HQ. That visit…" at bounding box center [478, 225] width 407 height 61
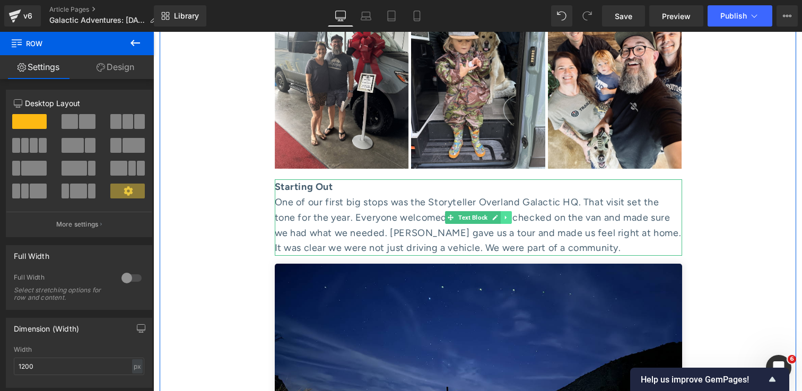
click at [504, 214] on icon at bounding box center [506, 217] width 6 height 6
click at [501, 215] on icon at bounding box center [500, 218] width 6 height 6
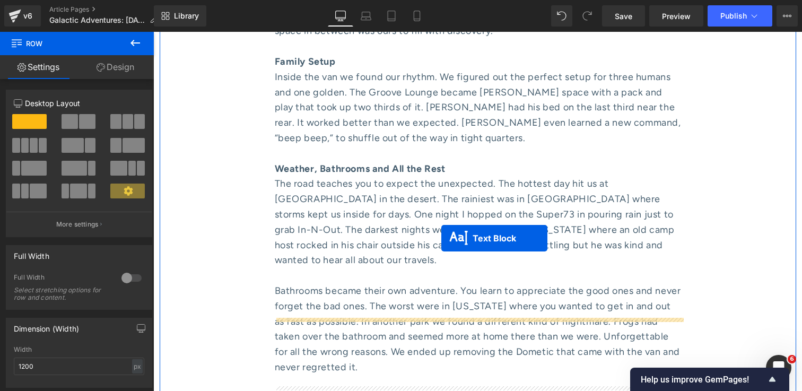
scroll to position [1768, 0]
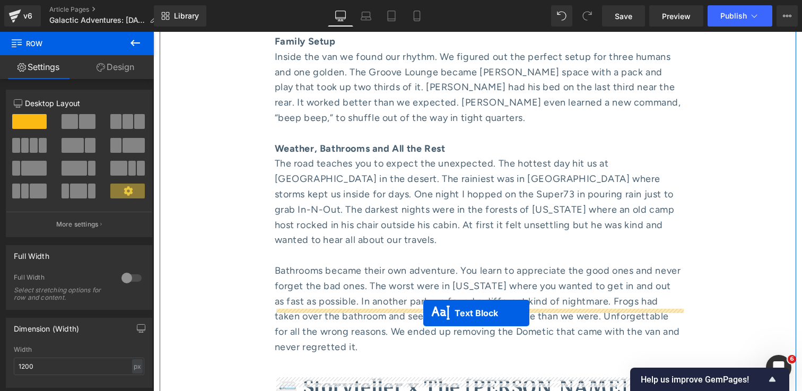
drag, startPoint x: 449, startPoint y: 275, endPoint x: 423, endPoint y: 312, distance: 45.7
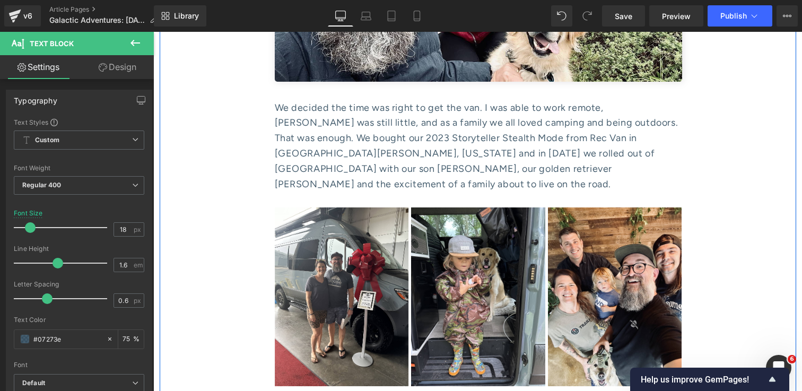
scroll to position [861, 0]
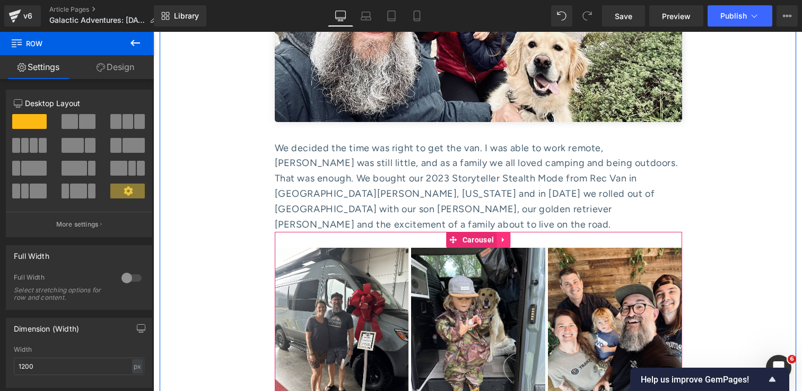
click at [503, 238] on icon at bounding box center [503, 240] width 2 height 5
click at [496, 236] on icon at bounding box center [496, 239] width 7 height 7
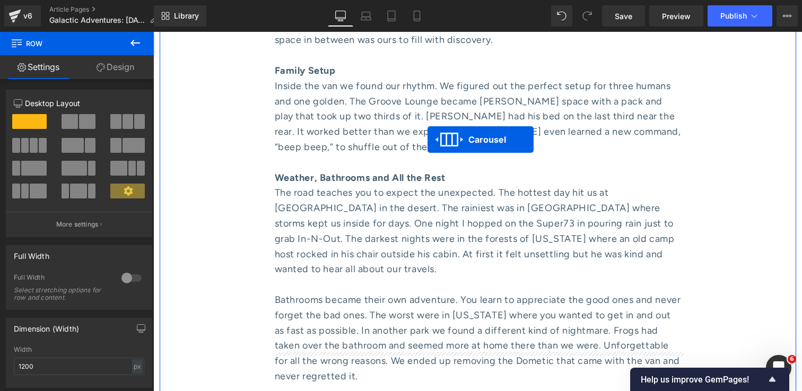
scroll to position [1756, 0]
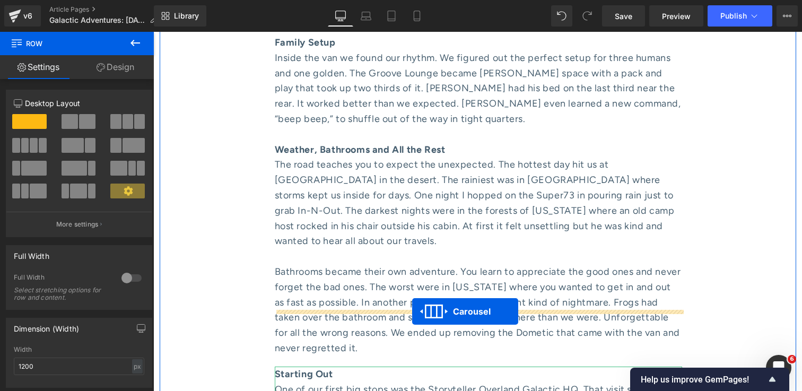
drag, startPoint x: 454, startPoint y: 74, endPoint x: 412, endPoint y: 311, distance: 240.7
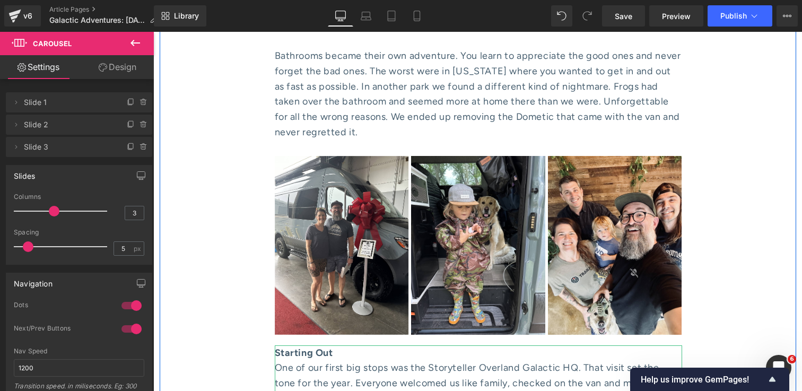
scroll to position [1955, 0]
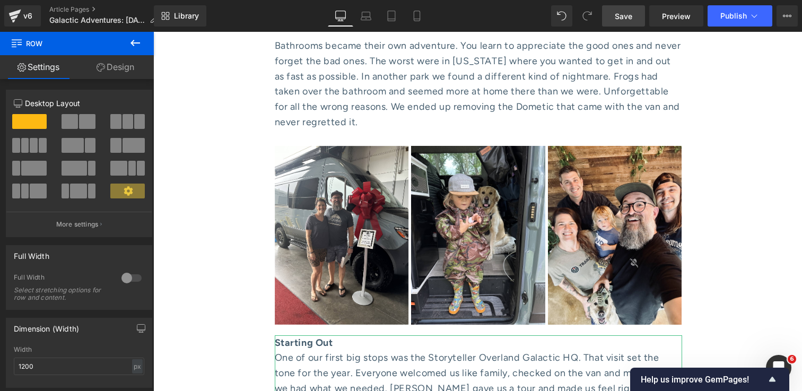
drag, startPoint x: 614, startPoint y: 18, endPoint x: 463, endPoint y: 40, distance: 152.9
click at [614, 18] on link "Save" at bounding box center [623, 15] width 43 height 21
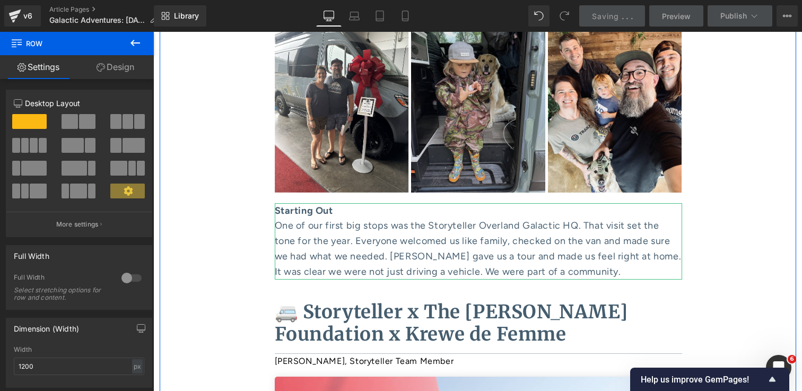
scroll to position [2091, 0]
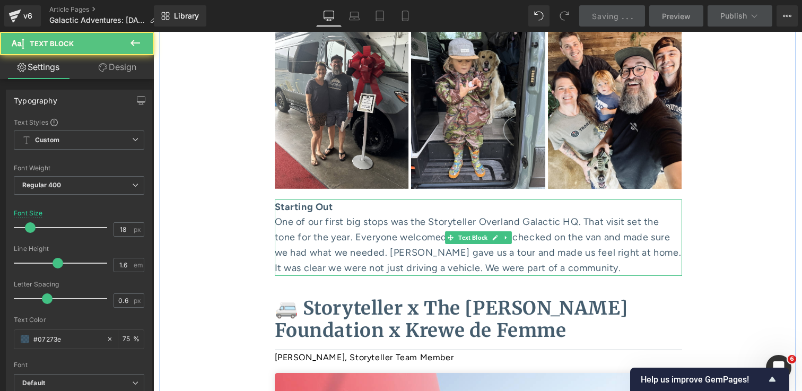
click at [465, 199] on div "Starting Out One of our first big stops was the Storyteller Overland Galactic H…" at bounding box center [478, 237] width 407 height 76
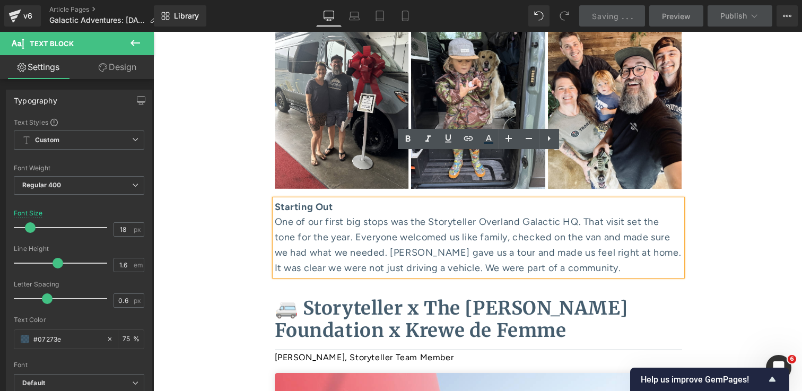
drag, startPoint x: 554, startPoint y: 222, endPoint x: 274, endPoint y: 161, distance: 287.1
click at [275, 199] on div "Starting Out One of our first big stops was the Storyteller Overland Galactic H…" at bounding box center [478, 237] width 407 height 76
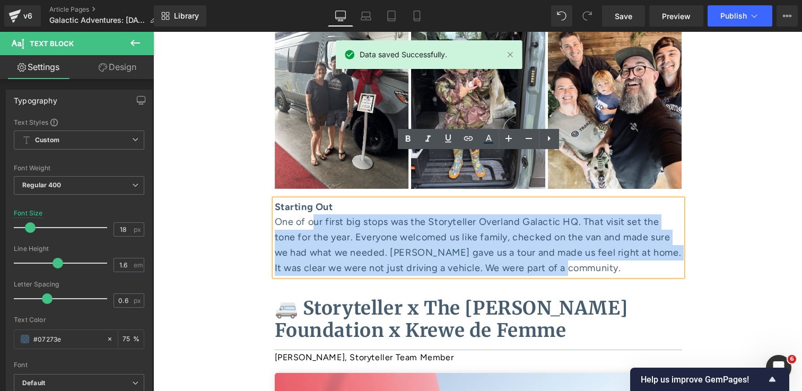
drag, startPoint x: 579, startPoint y: 223, endPoint x: 313, endPoint y: 176, distance: 270.4
click at [313, 214] on div "One of our first big stops was the Storyteller Overland Galactic HQ. That visit…" at bounding box center [478, 244] width 407 height 61
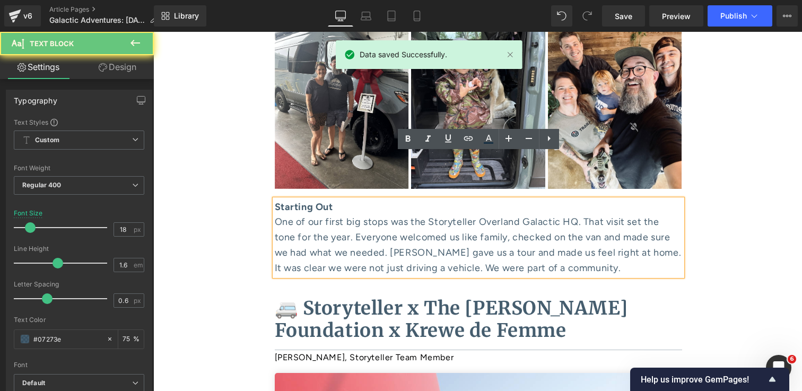
click at [276, 214] on div "One of our first big stops was the Storyteller Overland Galactic HQ. That visit…" at bounding box center [478, 244] width 407 height 61
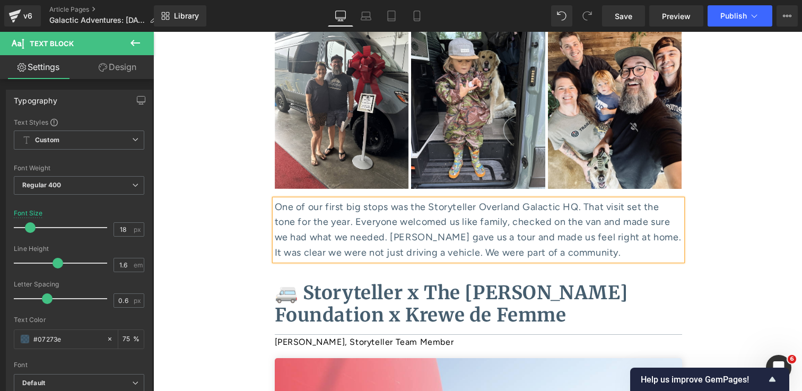
drag, startPoint x: 562, startPoint y: 205, endPoint x: 274, endPoint y: 161, distance: 291.4
click at [275, 199] on div "One of our first big stops was the Storyteller Overland Galactic HQ. That visit…" at bounding box center [478, 229] width 407 height 61
click at [275, 201] on span "One of our first big stops was the Storyteller Overland Galactic HQ. That visit…" at bounding box center [478, 229] width 407 height 57
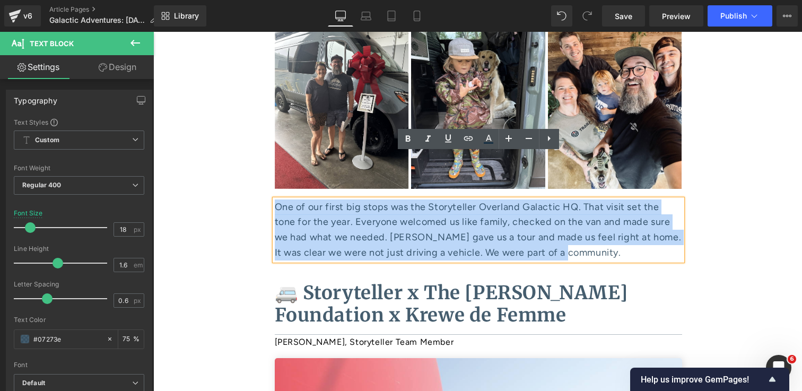
drag, startPoint x: 566, startPoint y: 200, endPoint x: 277, endPoint y: 160, distance: 291.8
click at [277, 199] on div "One of our first big stops was the Storyteller Overland Galactic HQ. That visit…" at bounding box center [478, 229] width 407 height 61
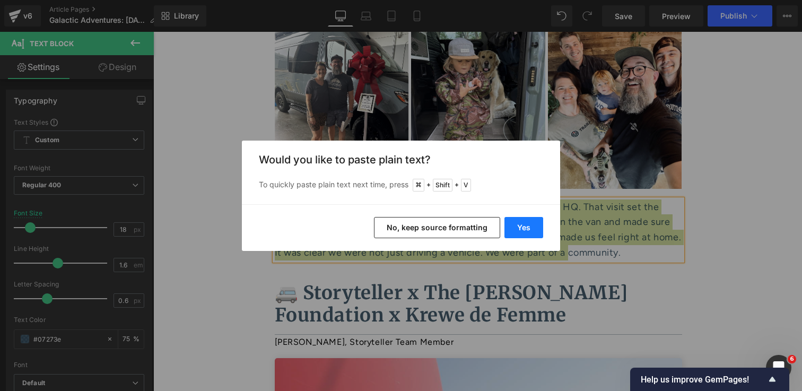
click at [524, 229] on button "Yes" at bounding box center [523, 227] width 39 height 21
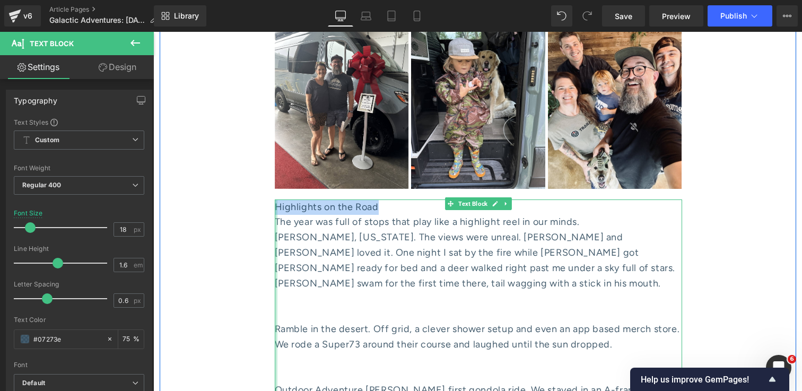
drag, startPoint x: 389, startPoint y: 161, endPoint x: 276, endPoint y: 159, distance: 113.0
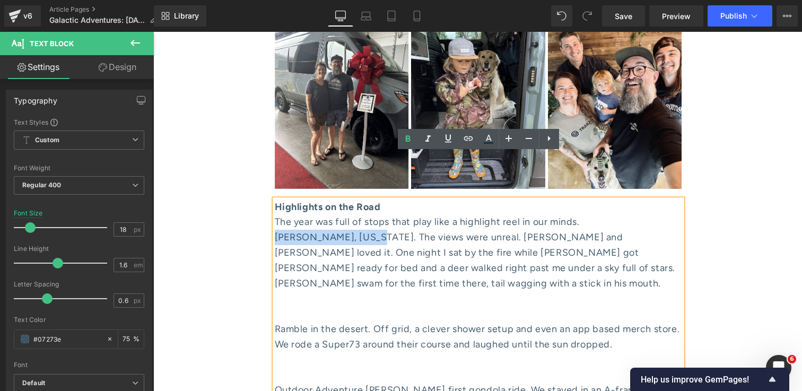
drag, startPoint x: 368, startPoint y: 196, endPoint x: 277, endPoint y: 196, distance: 90.2
click at [277, 230] on div "[PERSON_NAME], [US_STATE]. The views were unreal. [PERSON_NAME] and [PERSON_NAM…" at bounding box center [478, 260] width 407 height 61
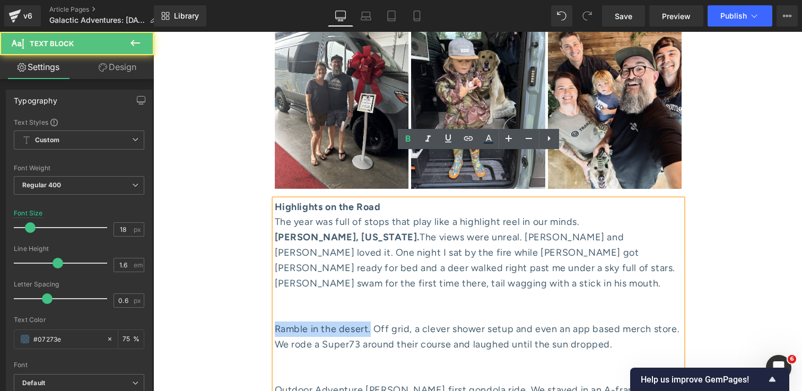
drag, startPoint x: 370, startPoint y: 285, endPoint x: 263, endPoint y: 286, distance: 107.1
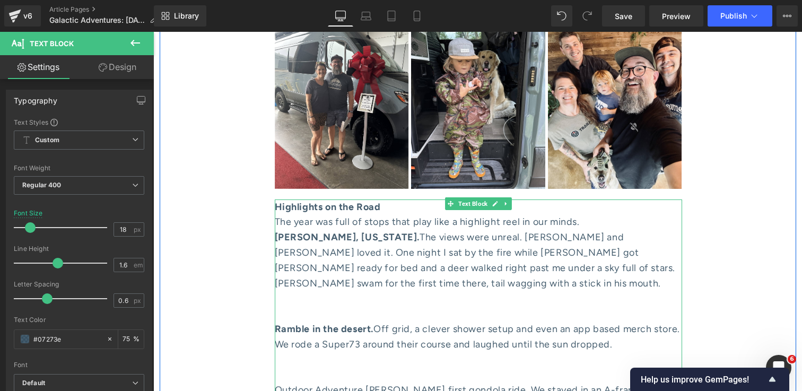
drag, startPoint x: 342, startPoint y: 345, endPoint x: 277, endPoint y: 345, distance: 64.2
drag, startPoint x: 334, startPoint y: 348, endPoint x: 315, endPoint y: 348, distance: 18.6
drag, startPoint x: 527, startPoint y: 376, endPoint x: 321, endPoint y: 344, distance: 208.2
click at [321, 382] on div "Outdoor Adventure [PERSON_NAME] first gondola ride. We stayed in an A-frame nea…" at bounding box center [478, 397] width 407 height 31
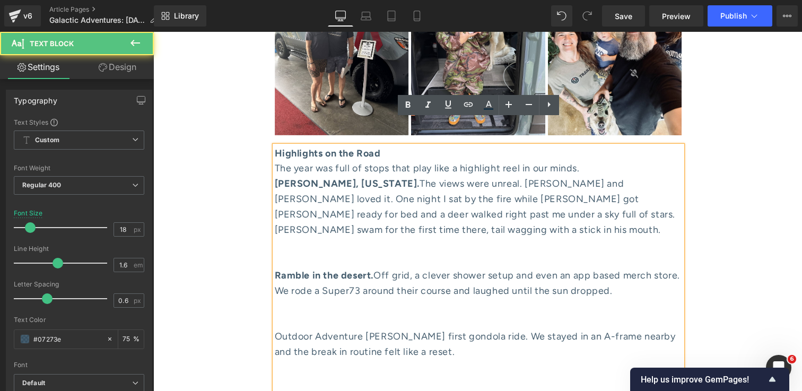
scroll to position [2175, 0]
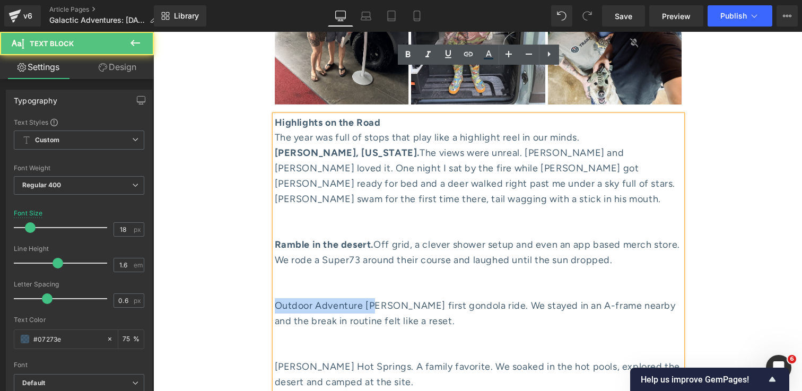
drag, startPoint x: 373, startPoint y: 265, endPoint x: 259, endPoint y: 259, distance: 114.2
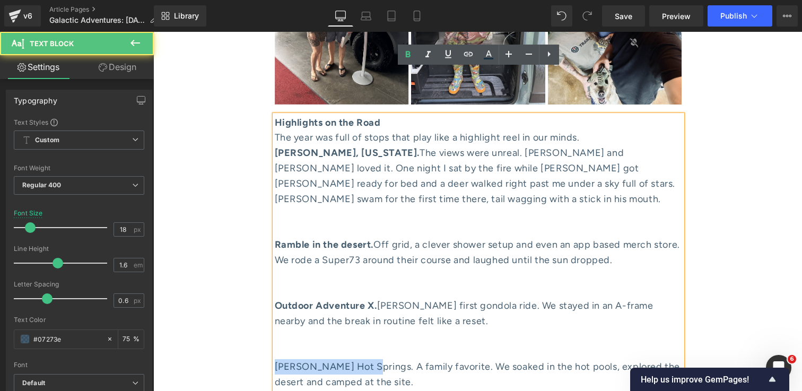
drag, startPoint x: 362, startPoint y: 322, endPoint x: 276, endPoint y: 321, distance: 86.4
click at [276, 359] on div "[PERSON_NAME] Hot Springs. A family favorite. We soaked in the hot pools, explo…" at bounding box center [478, 374] width 407 height 31
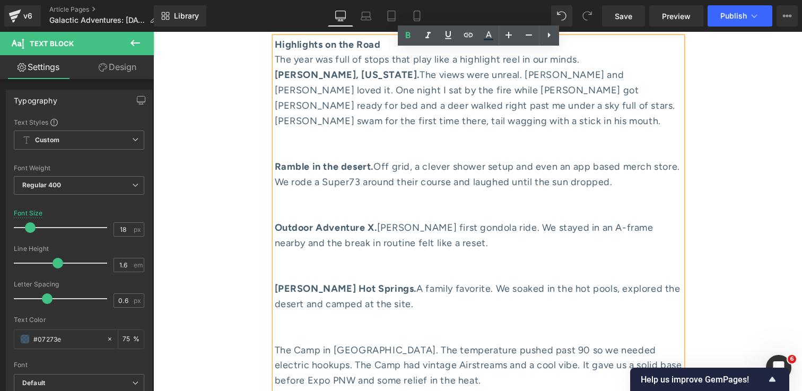
scroll to position [2290, 0]
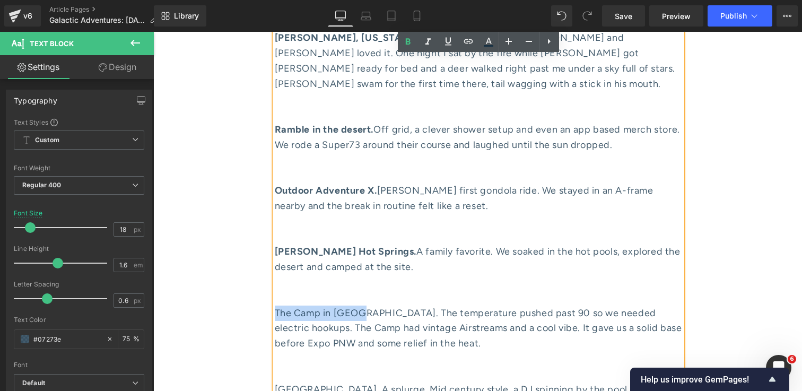
drag, startPoint x: 362, startPoint y: 267, endPoint x: 276, endPoint y: 267, distance: 85.9
click at [276, 305] on div "The Camp in [GEOGRAPHIC_DATA]. The temperature pushed past 90 so we needed elec…" at bounding box center [478, 328] width 407 height 46
drag, startPoint x: 347, startPoint y: 344, endPoint x: 275, endPoint y: 344, distance: 72.1
click at [275, 382] on div "[GEOGRAPHIC_DATA]. A splurge. Mid century style, a DJ spinning by the pool, dri…" at bounding box center [478, 397] width 407 height 31
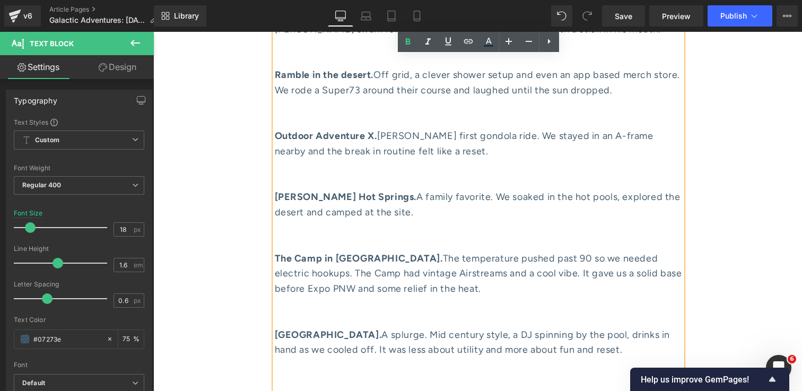
scroll to position [2399, 0]
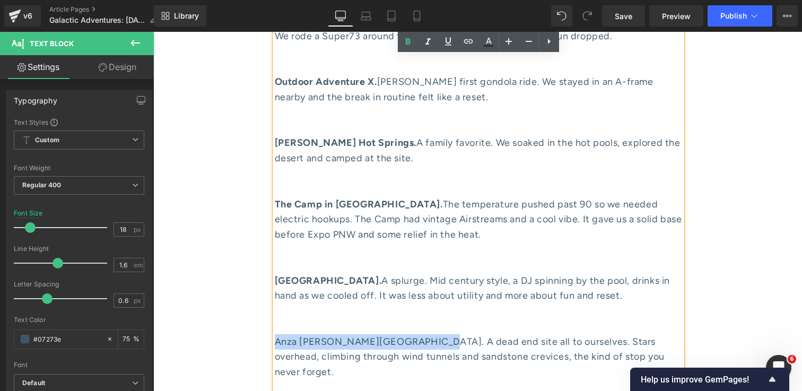
drag, startPoint x: 423, startPoint y: 298, endPoint x: 275, endPoint y: 300, distance: 148.5
click at [275, 334] on div "Anza [PERSON_NAME][GEOGRAPHIC_DATA]. A dead end site all to ourselves. Stars ov…" at bounding box center [478, 357] width 407 height 46
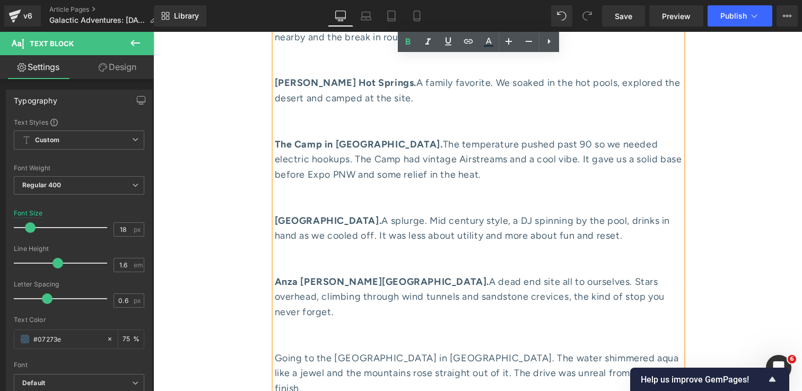
scroll to position [2520, 0]
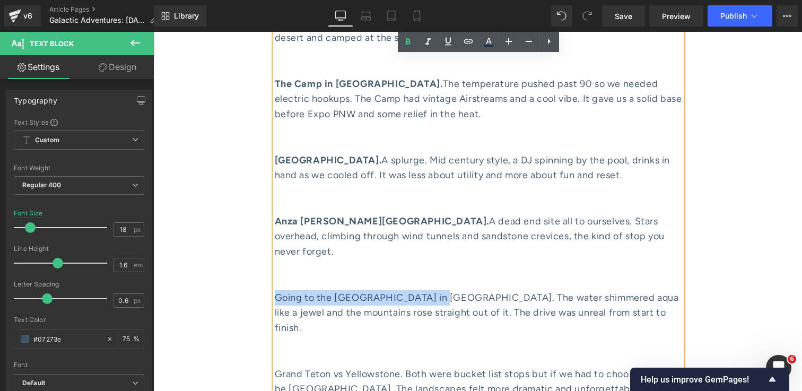
drag, startPoint x: 431, startPoint y: 237, endPoint x: 277, endPoint y: 234, distance: 153.3
click at [277, 290] on div "Going to the [GEOGRAPHIC_DATA] in [GEOGRAPHIC_DATA]. The water shimmered aqua l…" at bounding box center [478, 313] width 407 height 46
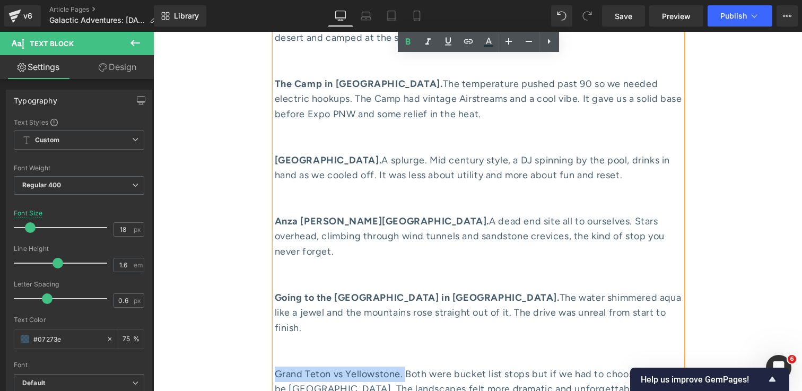
drag, startPoint x: 406, startPoint y: 300, endPoint x: 277, endPoint y: 293, distance: 129.6
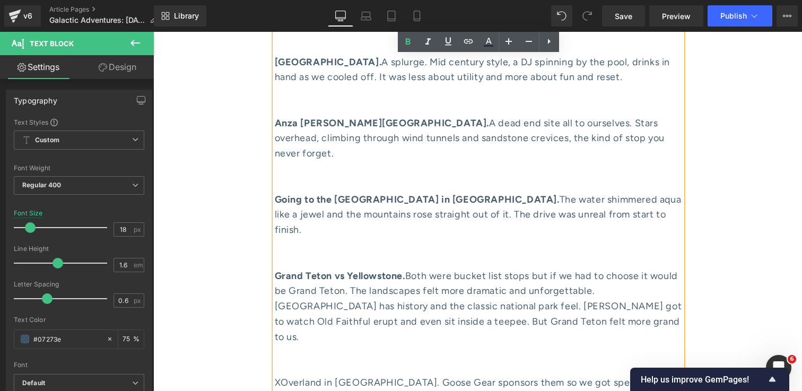
scroll to position [2650, 0]
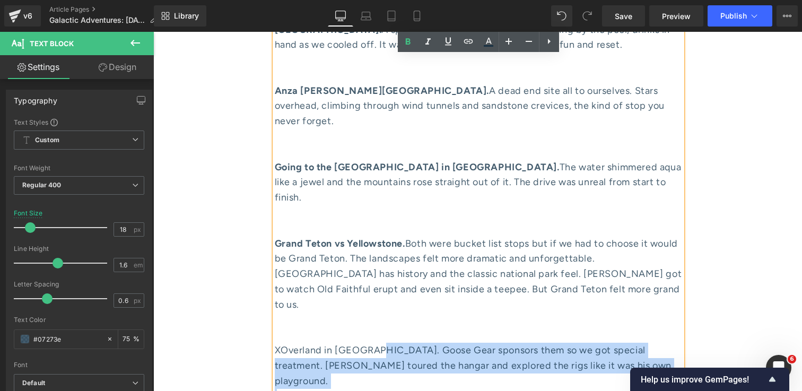
drag, startPoint x: 381, startPoint y: 260, endPoint x: 274, endPoint y: 259, distance: 107.1
click at [275, 343] on div "XOverland in [GEOGRAPHIC_DATA]. Goose Gear sponsors them so we got special trea…" at bounding box center [478, 366] width 407 height 46
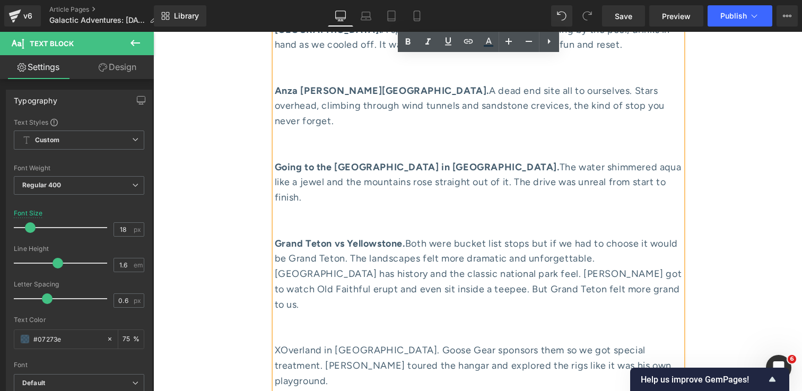
click at [307, 343] on div "XOverland in [GEOGRAPHIC_DATA]. Goose Gear sponsors them so we got special trea…" at bounding box center [478, 366] width 407 height 46
drag, startPoint x: 380, startPoint y: 260, endPoint x: 276, endPoint y: 258, distance: 104.5
click at [276, 343] on div "XOverland in [GEOGRAPHIC_DATA]. Goose Gear sponsors them so we got special trea…" at bounding box center [478, 366] width 407 height 46
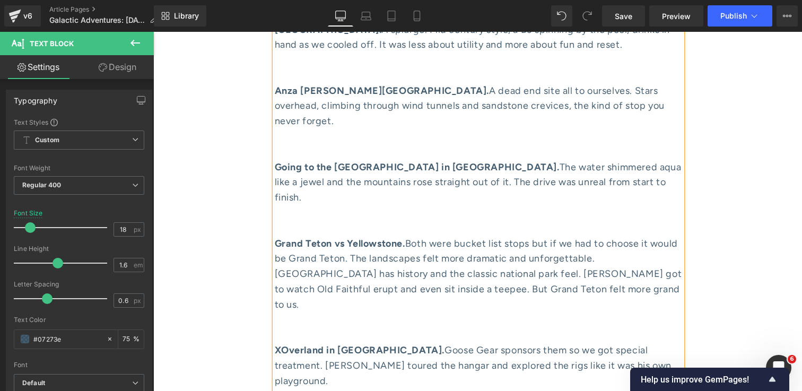
click at [316, 312] on div at bounding box center [478, 319] width 407 height 15
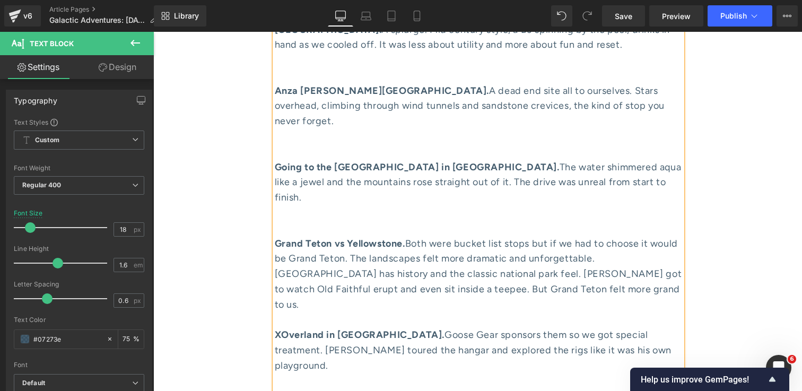
click at [305, 221] on div at bounding box center [478, 228] width 407 height 15
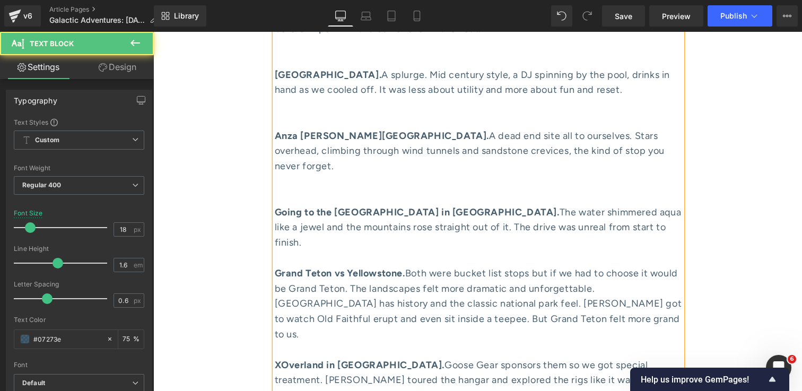
scroll to position [2577, 0]
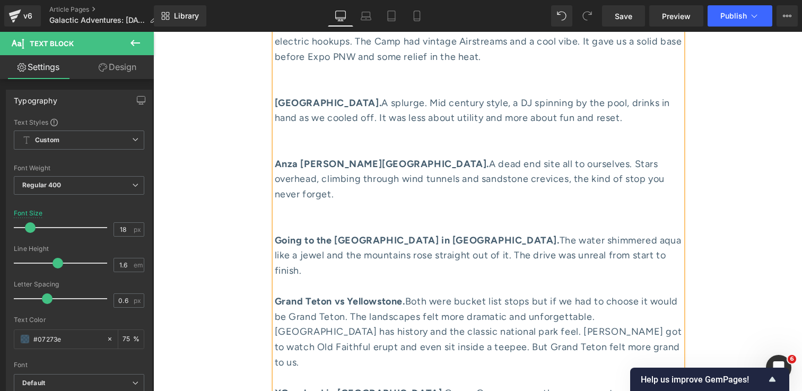
click at [298, 217] on div at bounding box center [478, 224] width 407 height 15
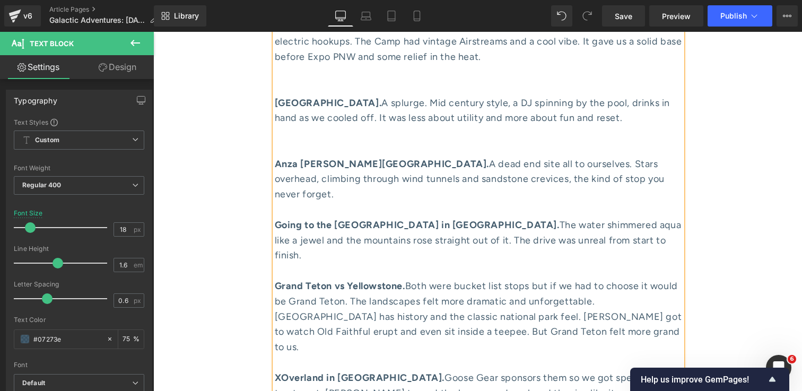
click at [293, 141] on div at bounding box center [478, 148] width 407 height 15
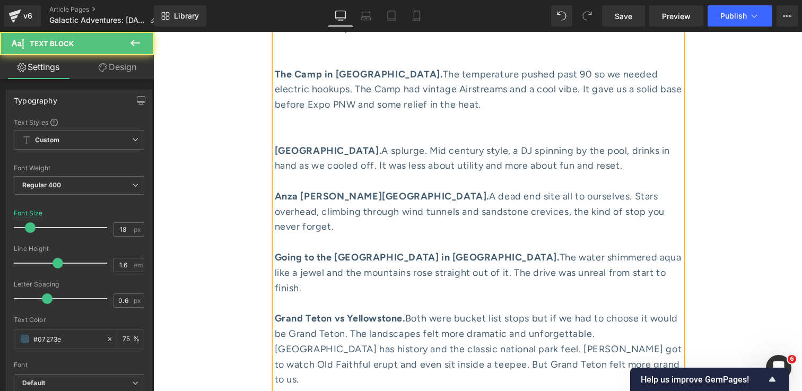
scroll to position [2511, 0]
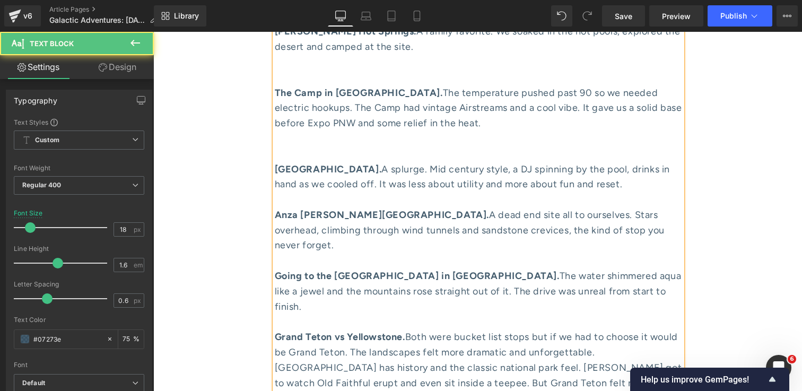
click at [297, 146] on div at bounding box center [478, 153] width 407 height 15
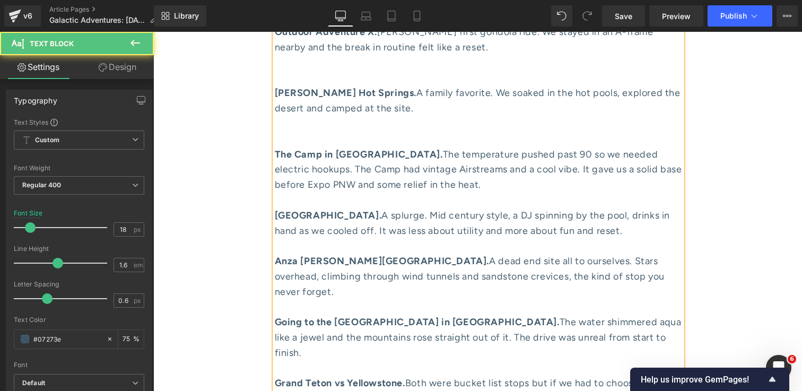
scroll to position [2446, 0]
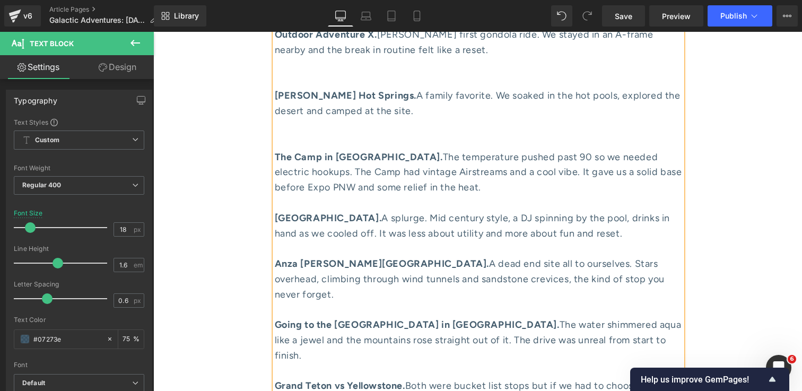
click at [307, 150] on div "The Camp in [GEOGRAPHIC_DATA]. The temperature pushed past 90 so we needed elec…" at bounding box center [478, 173] width 407 height 46
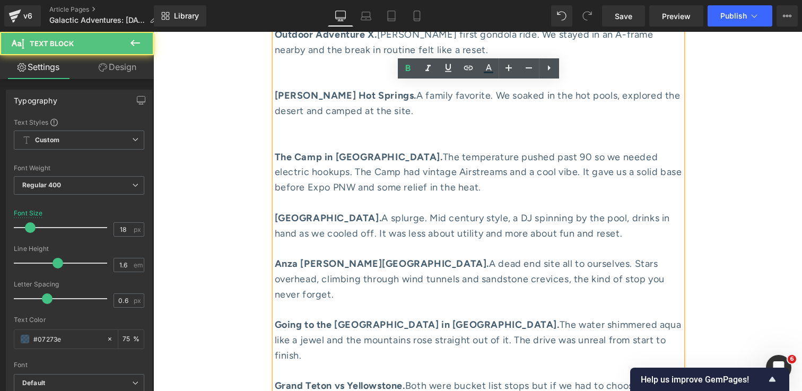
click at [299, 134] on div at bounding box center [478, 141] width 407 height 15
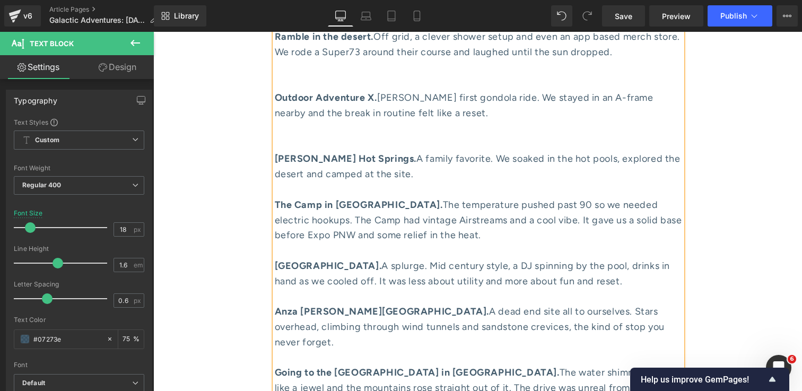
scroll to position [2367, 0]
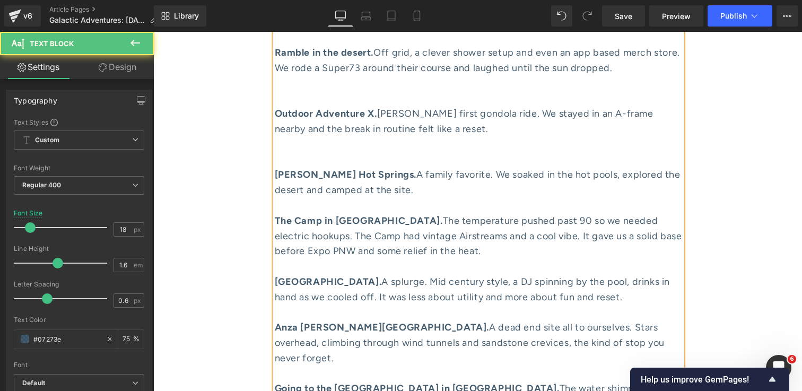
click at [298, 152] on div at bounding box center [478, 159] width 407 height 15
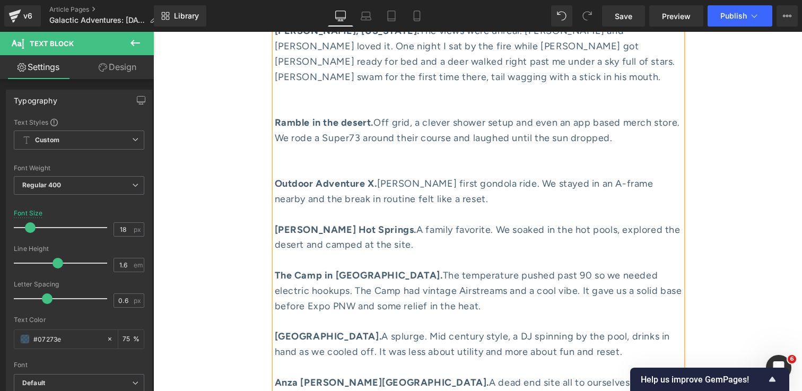
scroll to position [2295, 0]
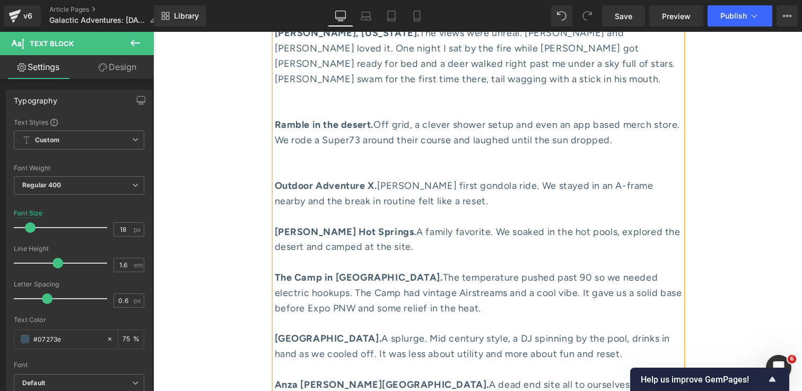
click at [287, 163] on div at bounding box center [478, 170] width 407 height 15
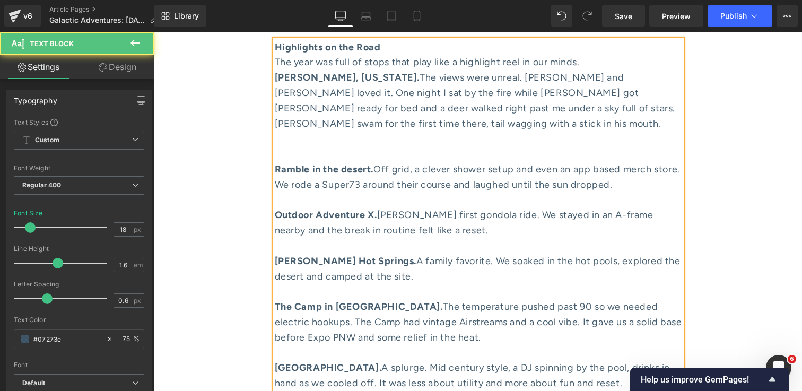
scroll to position [2231, 0]
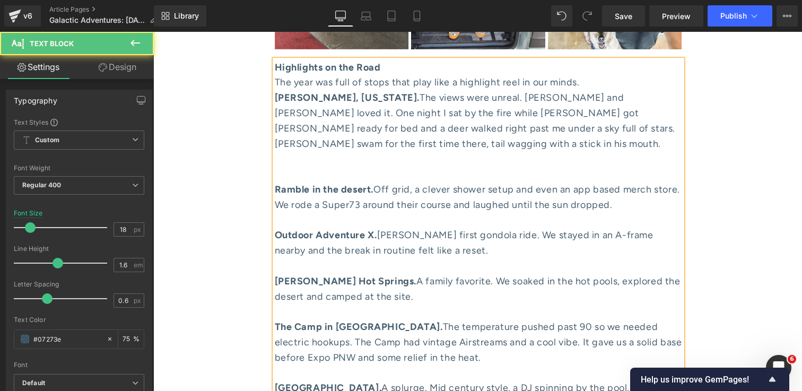
click at [291, 167] on div at bounding box center [478, 174] width 407 height 15
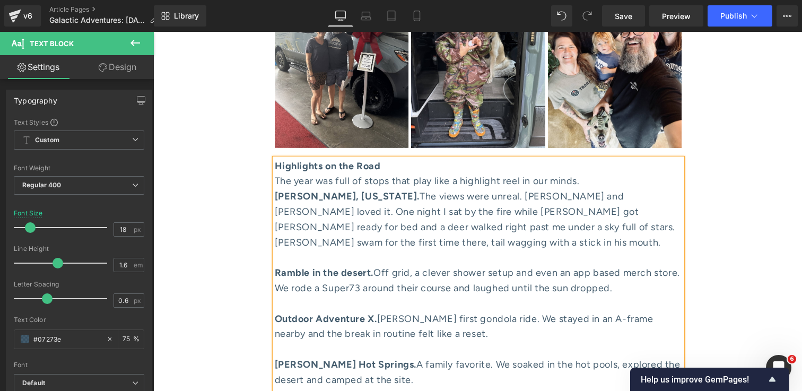
scroll to position [2124, 0]
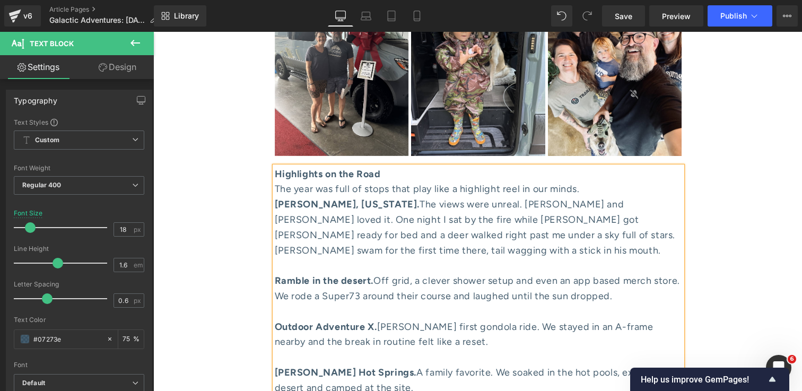
click at [593, 181] on div "The year was full of stops that play like a highlight reel in our minds." at bounding box center [478, 188] width 407 height 15
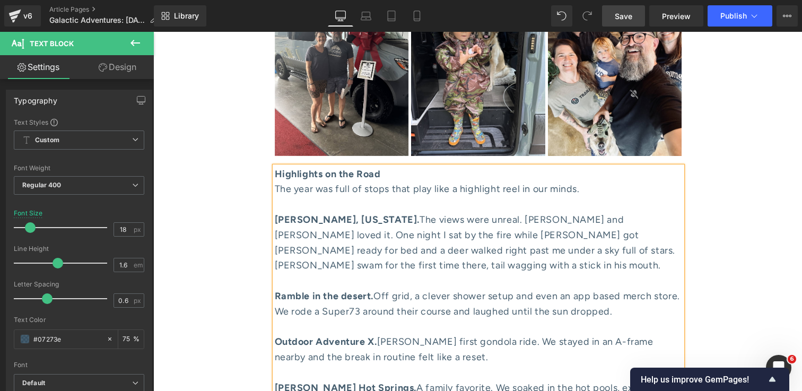
click at [623, 15] on span "Save" at bounding box center [624, 16] width 18 height 11
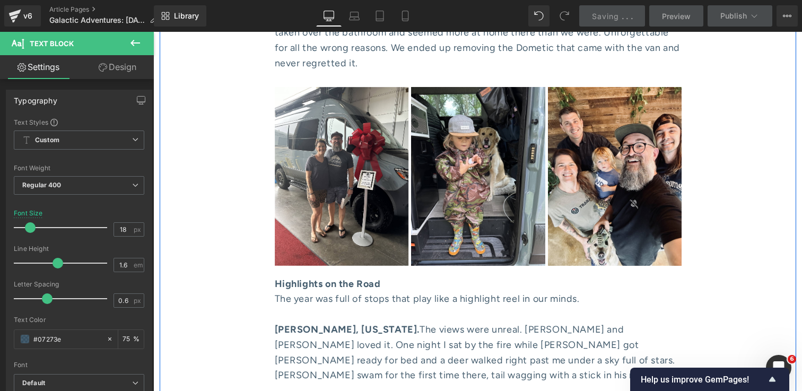
scroll to position [2012, 0]
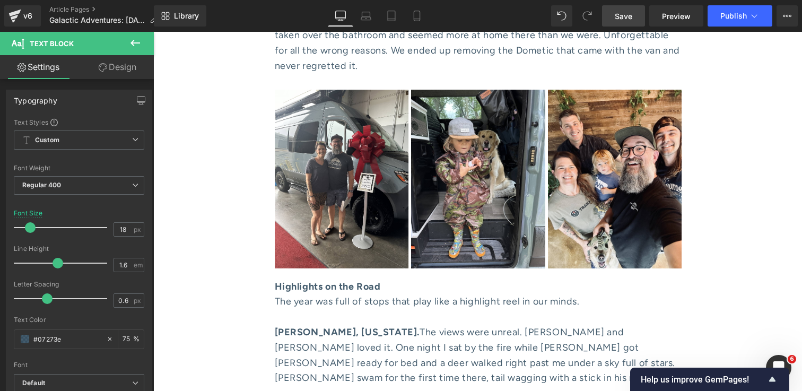
click at [617, 21] on span "Save" at bounding box center [624, 16] width 18 height 11
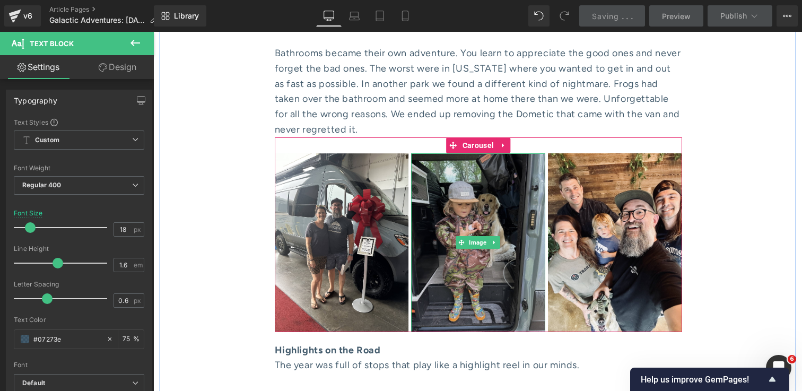
scroll to position [1909, 0]
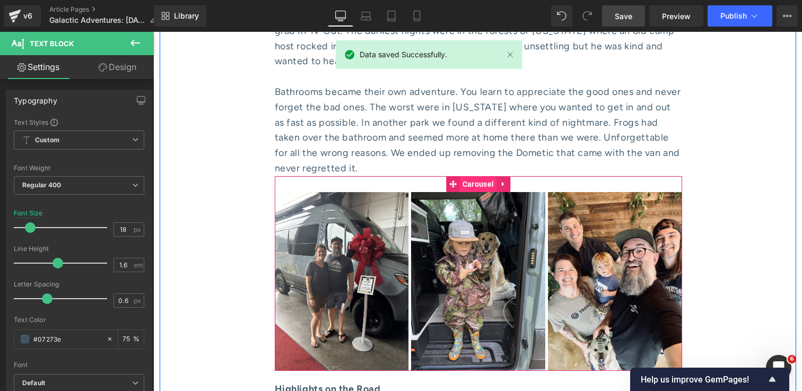
click at [481, 176] on span "Carousel" at bounding box center [478, 184] width 37 height 16
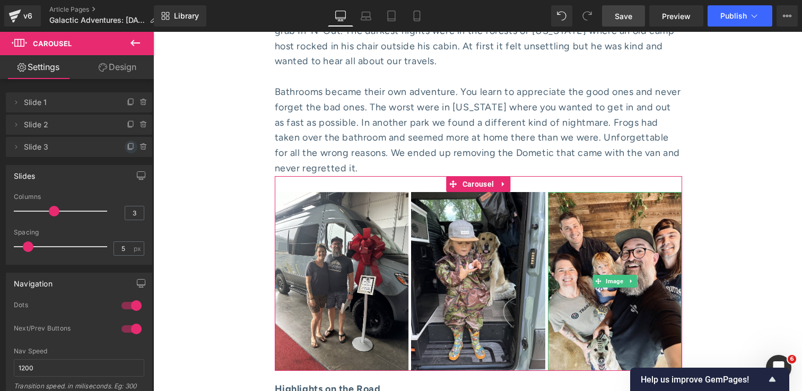
click at [127, 146] on icon at bounding box center [131, 147] width 8 height 8
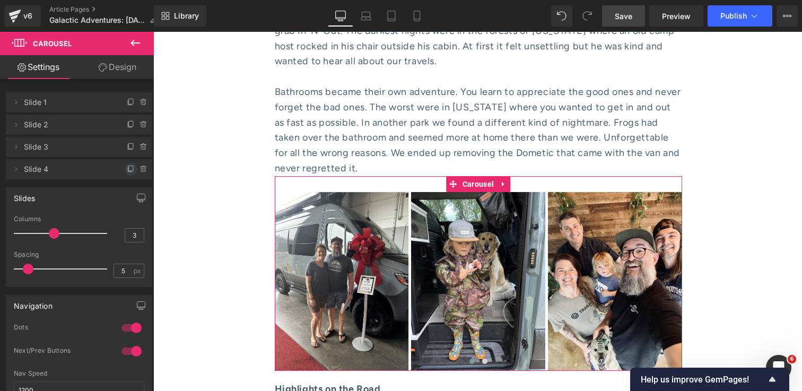
click at [127, 169] on icon at bounding box center [131, 169] width 8 height 8
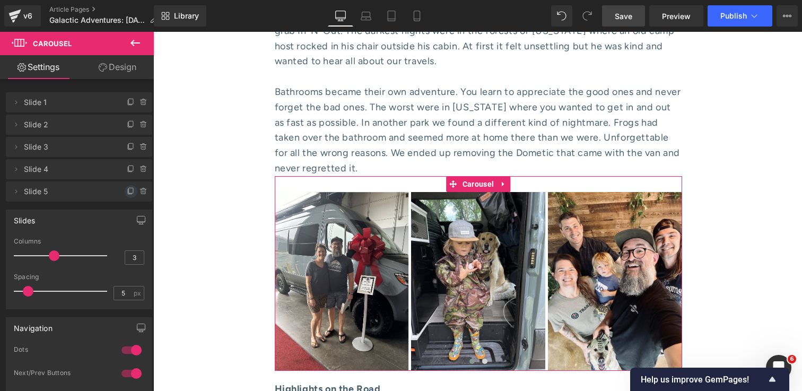
click at [129, 193] on icon at bounding box center [131, 190] width 4 height 5
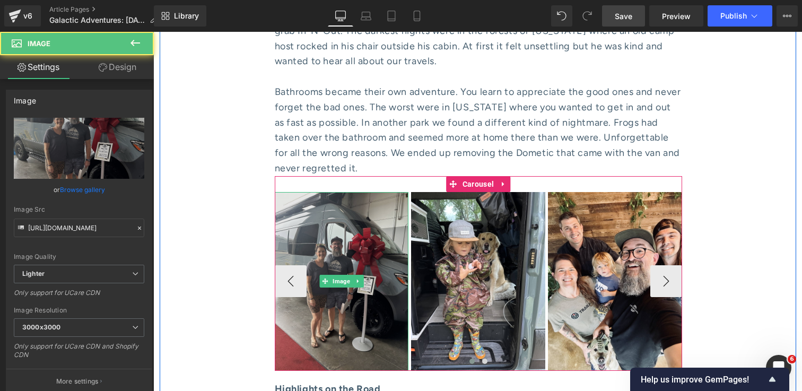
click at [345, 192] on img at bounding box center [342, 281] width 134 height 179
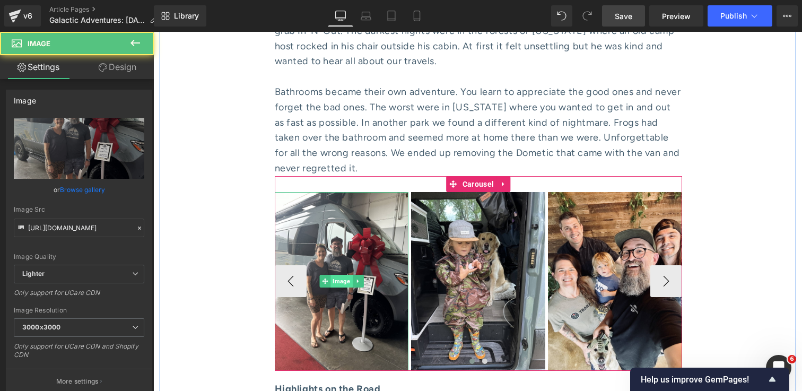
click at [343, 275] on span "Image" at bounding box center [341, 281] width 22 height 13
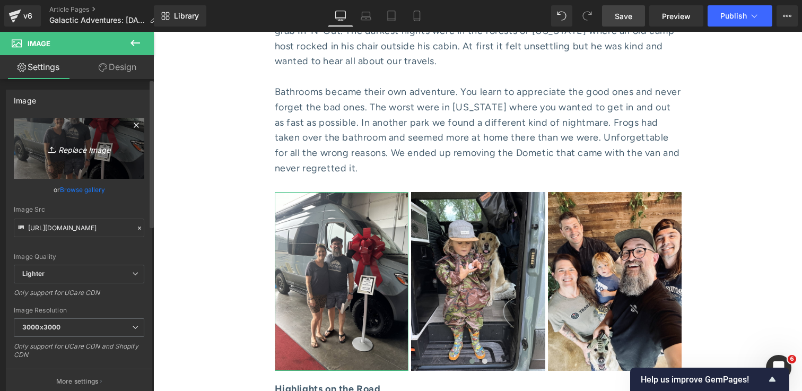
click at [65, 148] on icon "Replace Image" at bounding box center [79, 148] width 85 height 13
type input "C:\fakepath\IMG_2309 1.jpg"
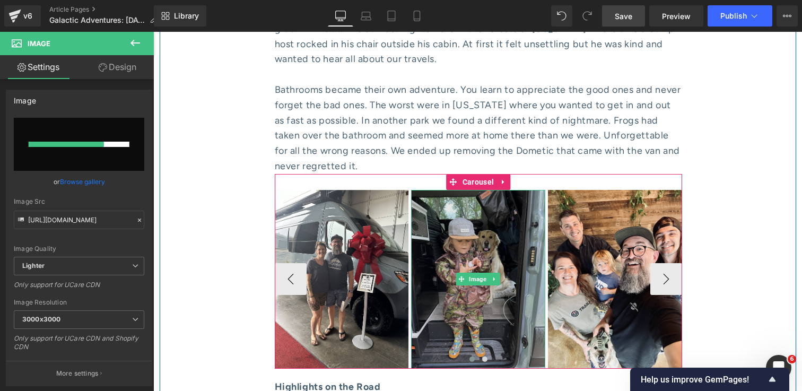
scroll to position [1910, 0]
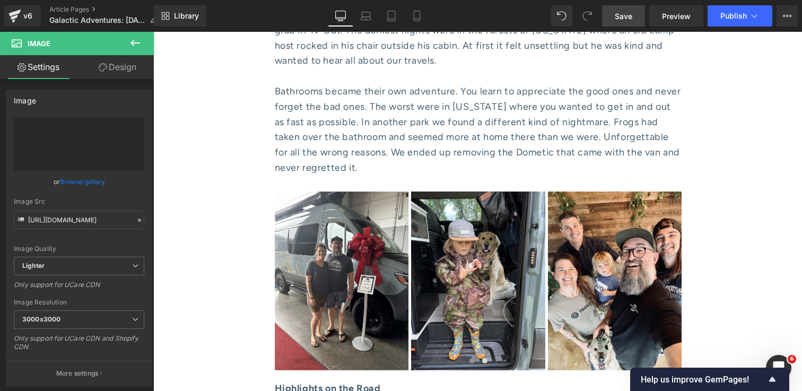
type input "[URL][DOMAIN_NAME]"
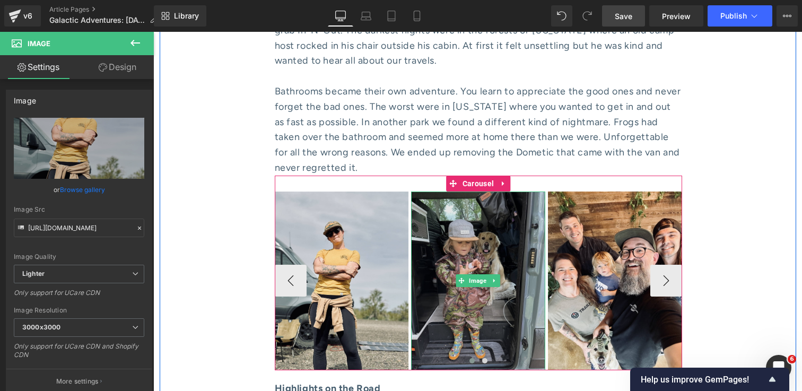
click at [478, 191] on img at bounding box center [478, 280] width 134 height 179
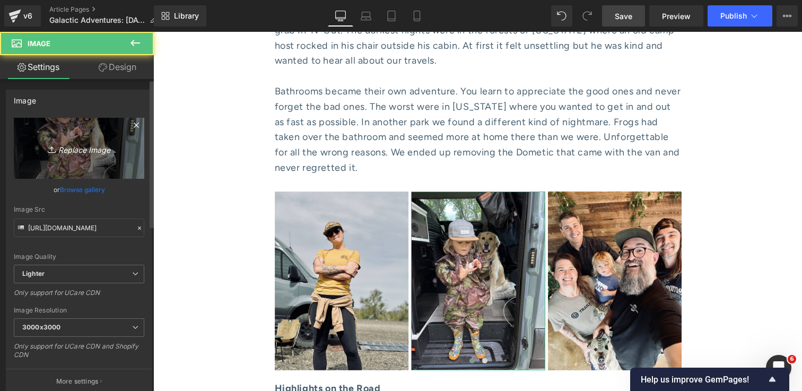
click at [89, 145] on icon "Replace Image" at bounding box center [79, 148] width 85 height 13
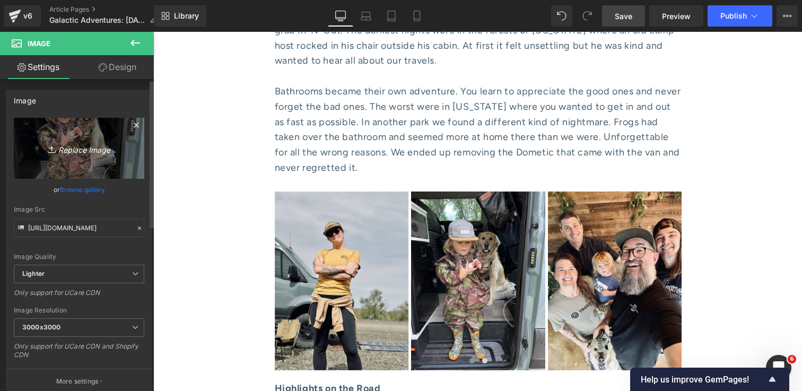
type input "C:\fakepath\IMG_2818 1.jpg"
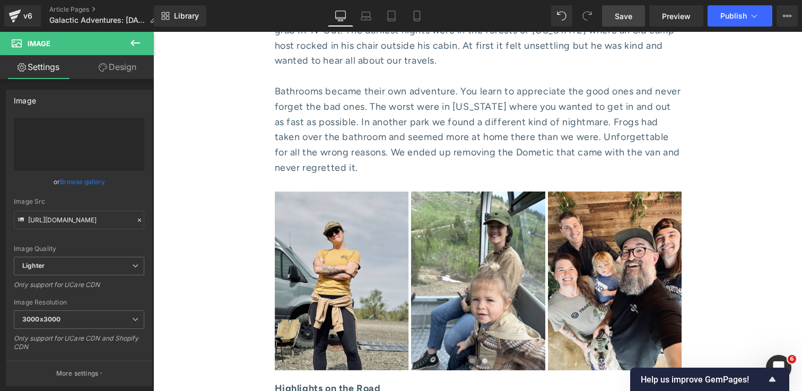
type input "[URL][DOMAIN_NAME]"
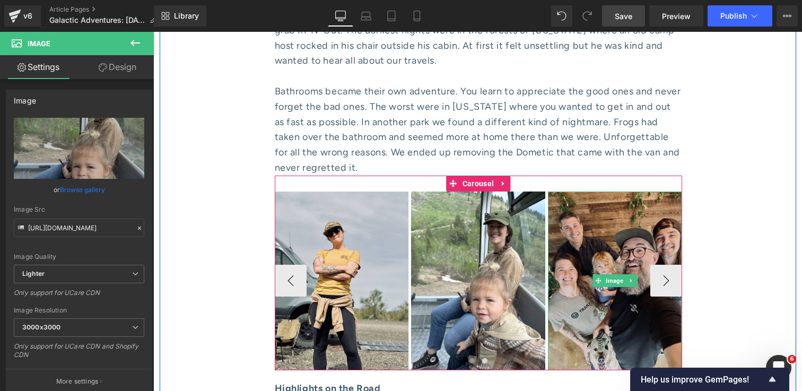
click at [608, 267] on img at bounding box center [615, 280] width 134 height 179
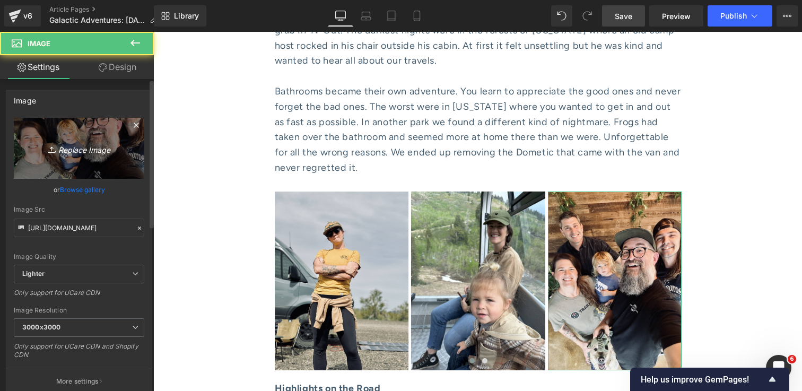
click at [84, 151] on icon "Replace Image" at bounding box center [79, 148] width 85 height 13
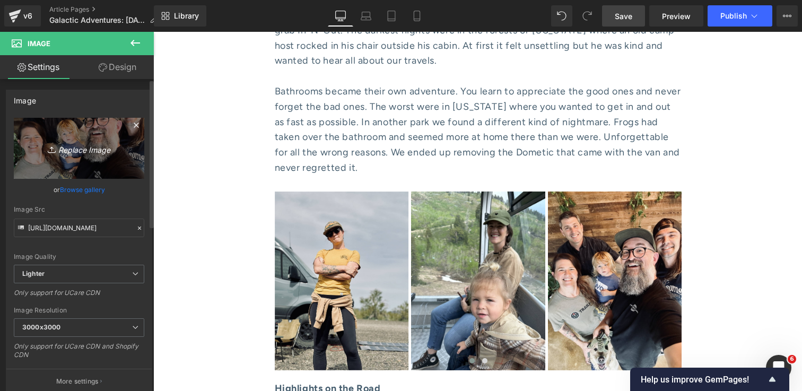
type input "C:\fakepath\IMG_2852 1.jpg"
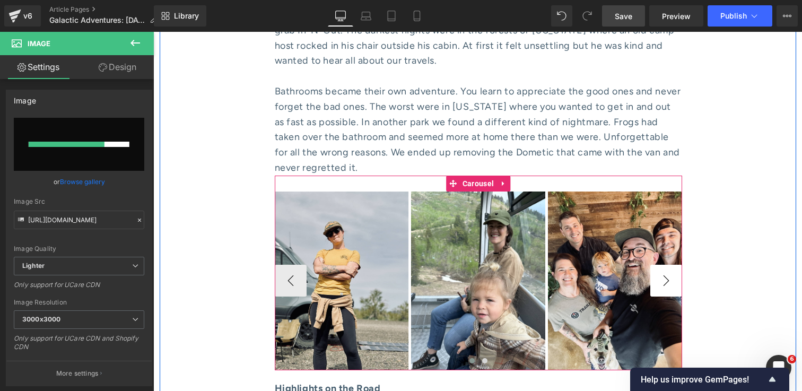
click at [670, 265] on button "›" at bounding box center [666, 281] width 32 height 32
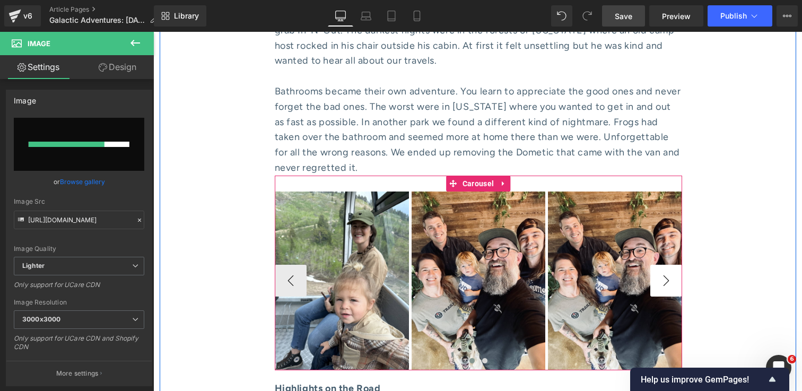
click at [670, 265] on button "›" at bounding box center [666, 281] width 32 height 32
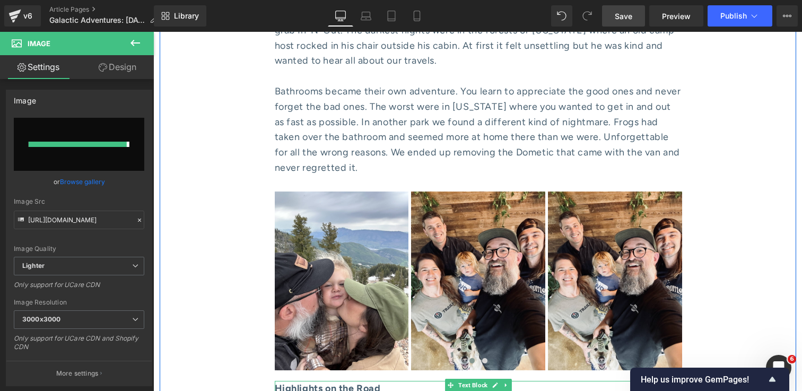
type input "[URL][DOMAIN_NAME]"
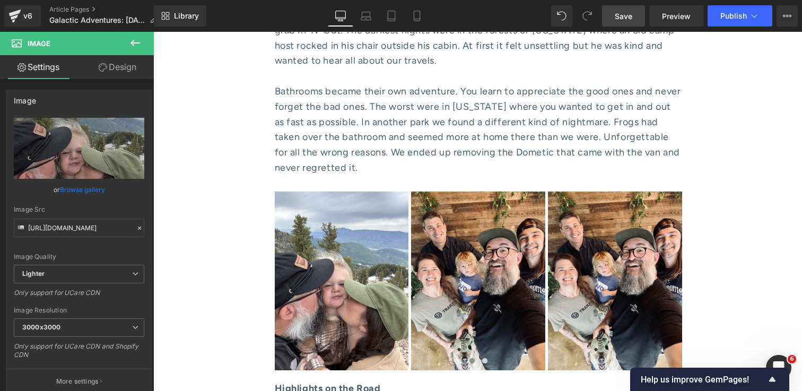
click at [615, 13] on link "Save" at bounding box center [623, 15] width 43 height 21
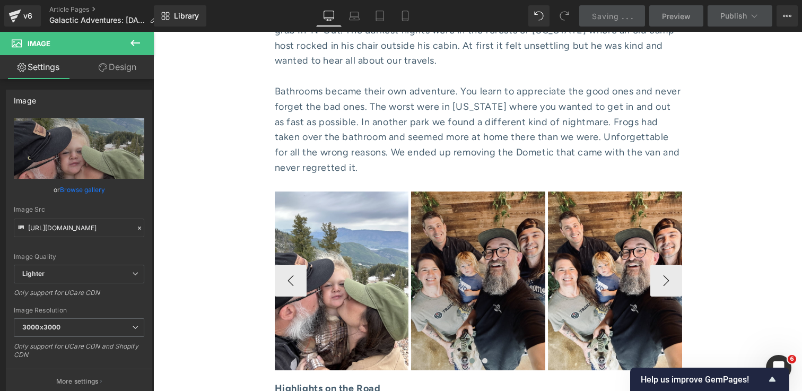
click at [523, 191] on img at bounding box center [478, 280] width 134 height 179
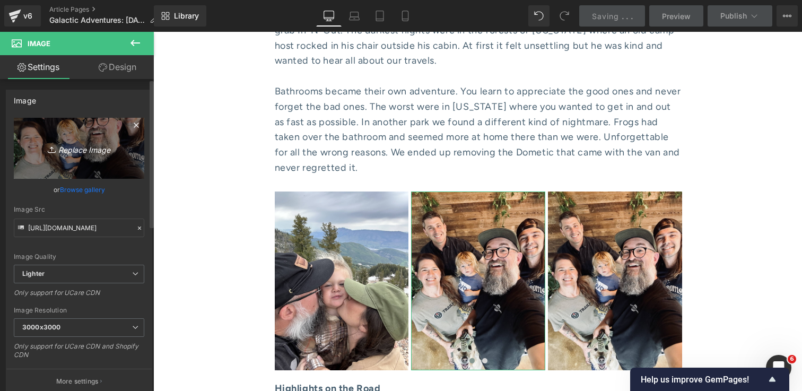
click at [100, 152] on icon "Replace Image" at bounding box center [79, 148] width 85 height 13
type input "C:\fakepath\IMG_3153 1.jpg"
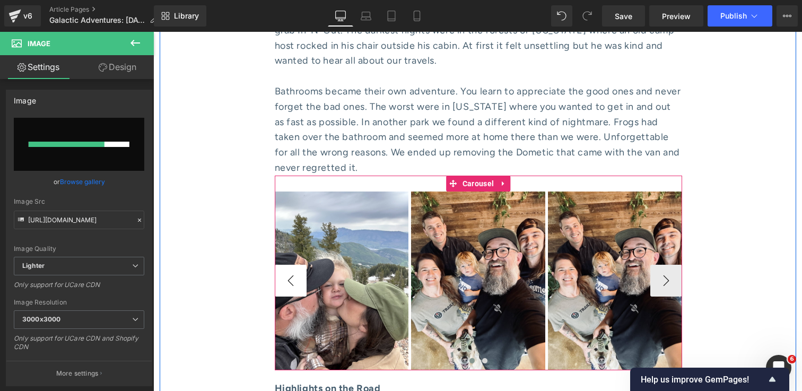
click at [287, 265] on button "‹" at bounding box center [291, 281] width 32 height 32
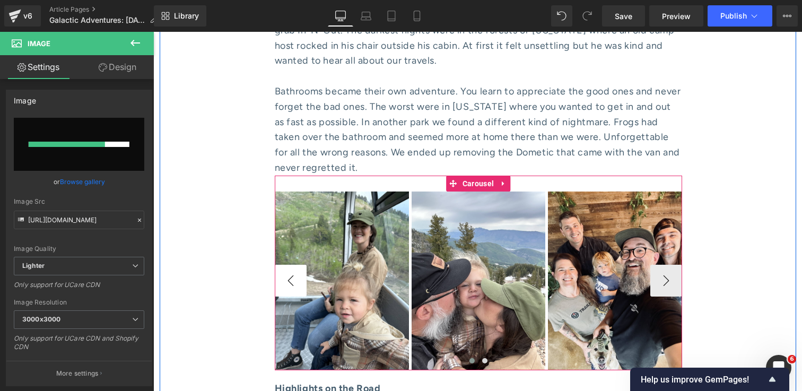
click at [287, 265] on button "‹" at bounding box center [291, 281] width 32 height 32
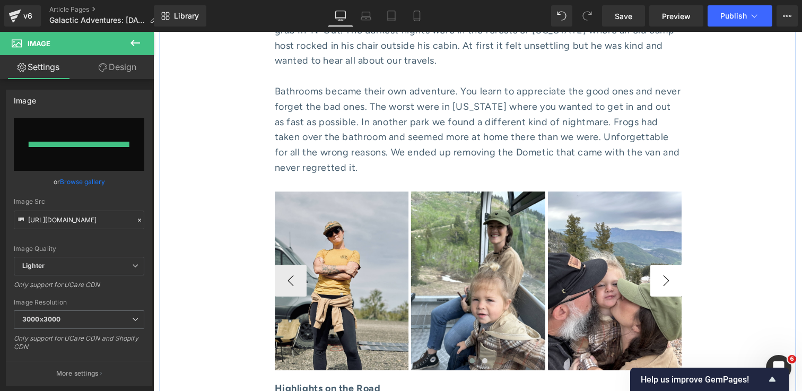
type input "[URL][DOMAIN_NAME]"
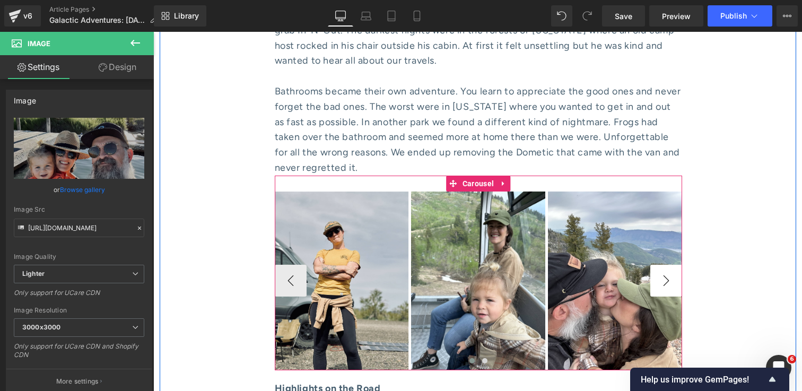
click at [674, 265] on button "›" at bounding box center [666, 281] width 32 height 32
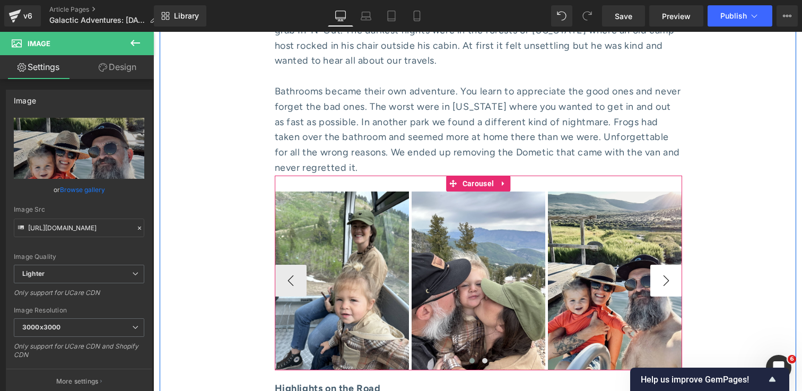
click at [674, 265] on button "›" at bounding box center [666, 281] width 32 height 32
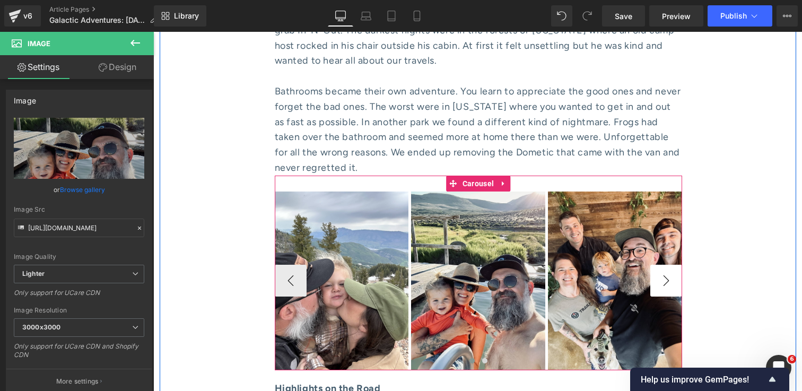
click at [673, 265] on button "›" at bounding box center [666, 281] width 32 height 32
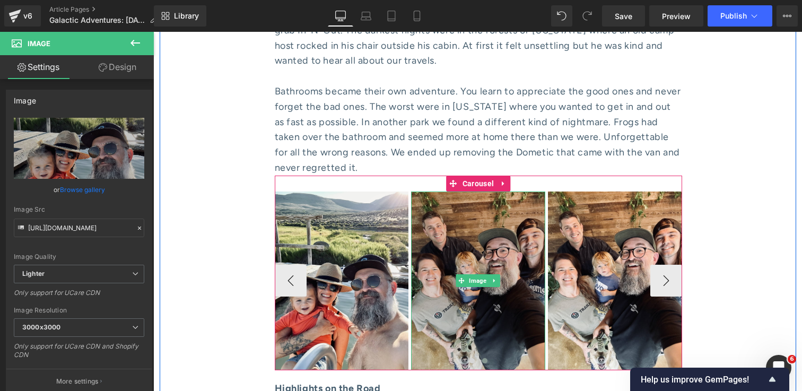
click at [480, 273] on img at bounding box center [478, 280] width 134 height 179
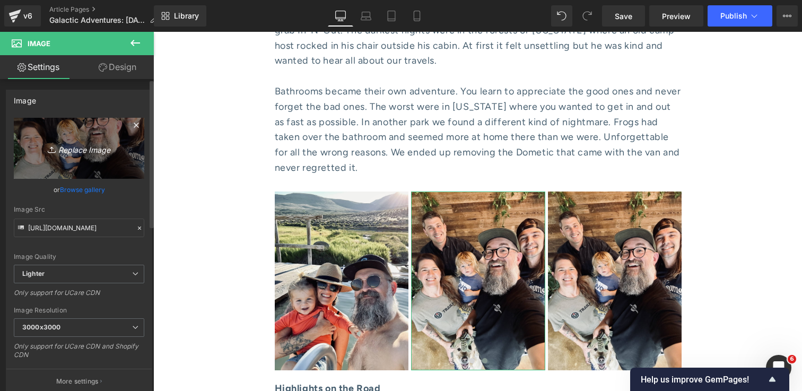
click at [91, 151] on icon "Replace Image" at bounding box center [79, 148] width 85 height 13
type input "C:\fakepath\IMG_3545 1.jpg"
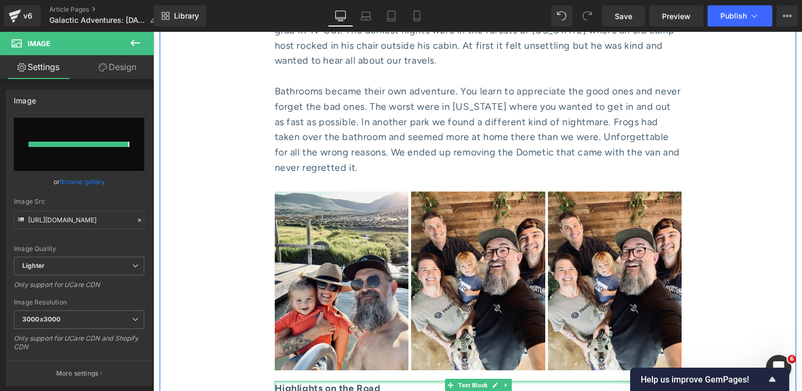
type input "[URL][DOMAIN_NAME]"
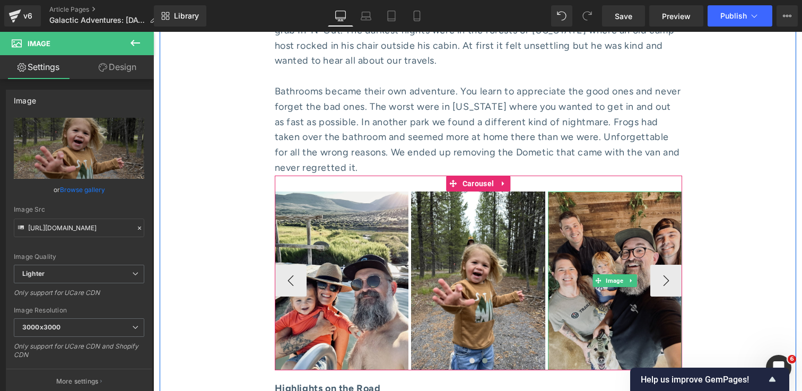
click at [627, 191] on img at bounding box center [615, 280] width 134 height 179
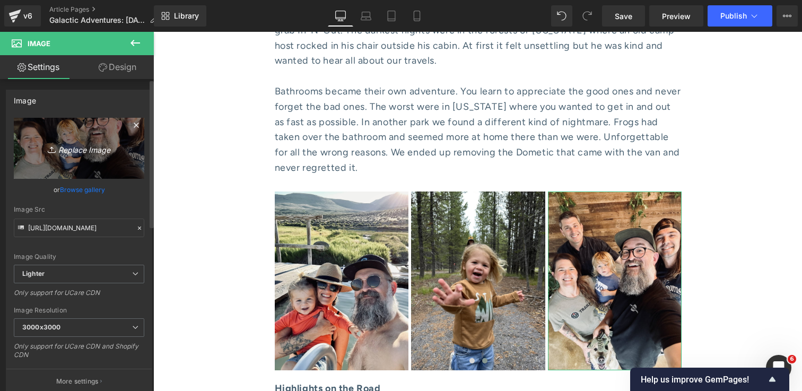
click at [64, 150] on icon "Replace Image" at bounding box center [79, 148] width 85 height 13
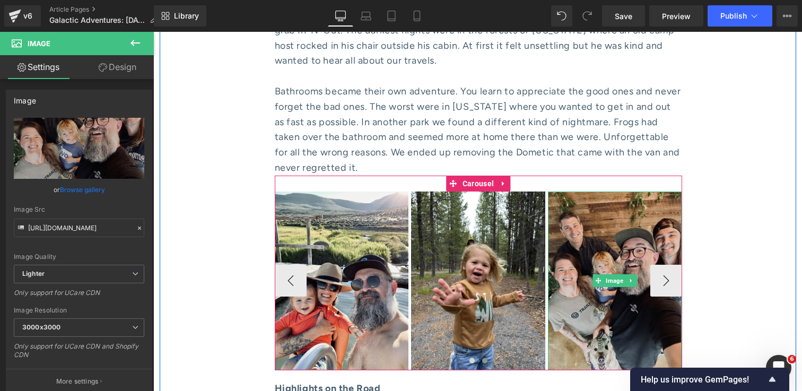
click at [649, 261] on img at bounding box center [615, 280] width 134 height 179
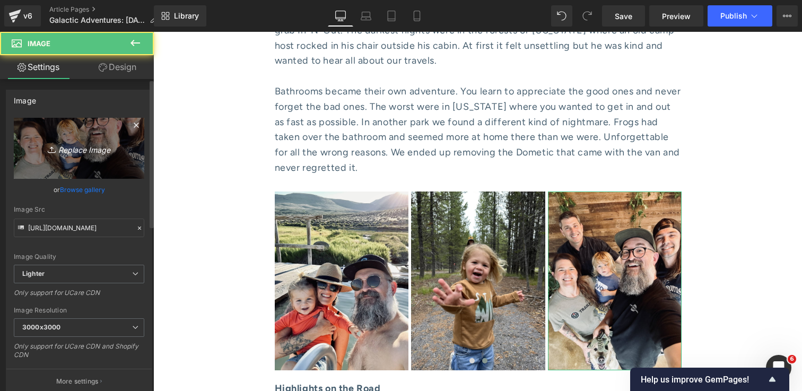
click at [94, 146] on icon "Replace Image" at bounding box center [79, 148] width 85 height 13
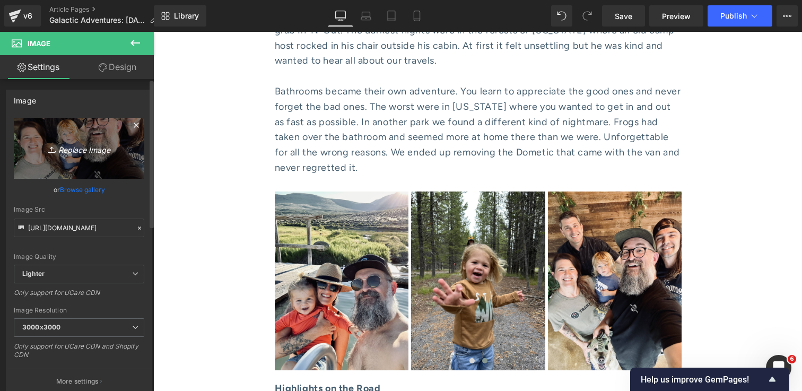
type input "C:\fakepath\IMG_4155 1.jpg"
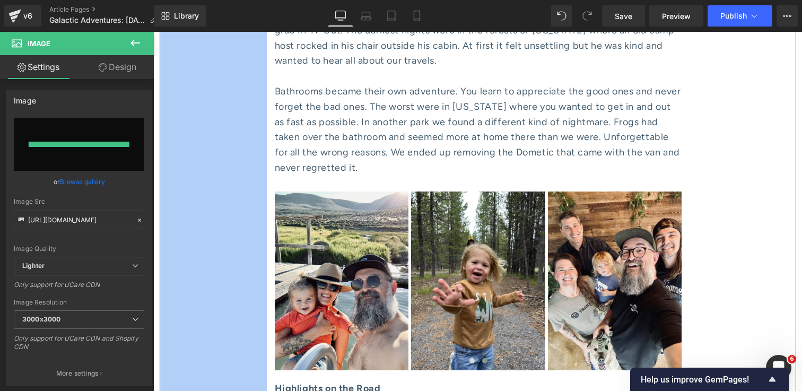
type input "[URL][DOMAIN_NAME]"
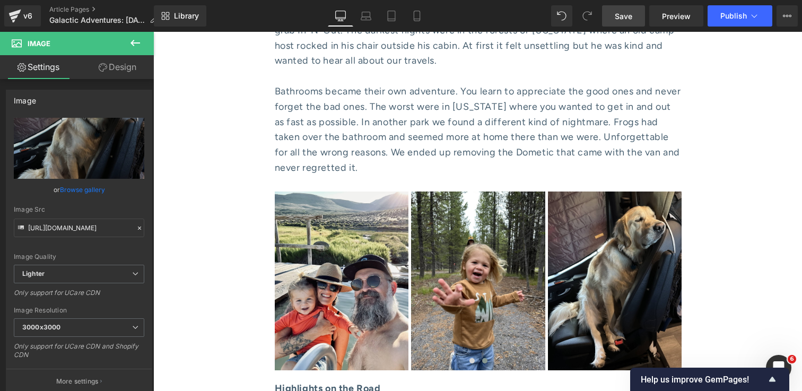
click at [618, 13] on span "Save" at bounding box center [624, 16] width 18 height 11
